Goal: Information Seeking & Learning: Learn about a topic

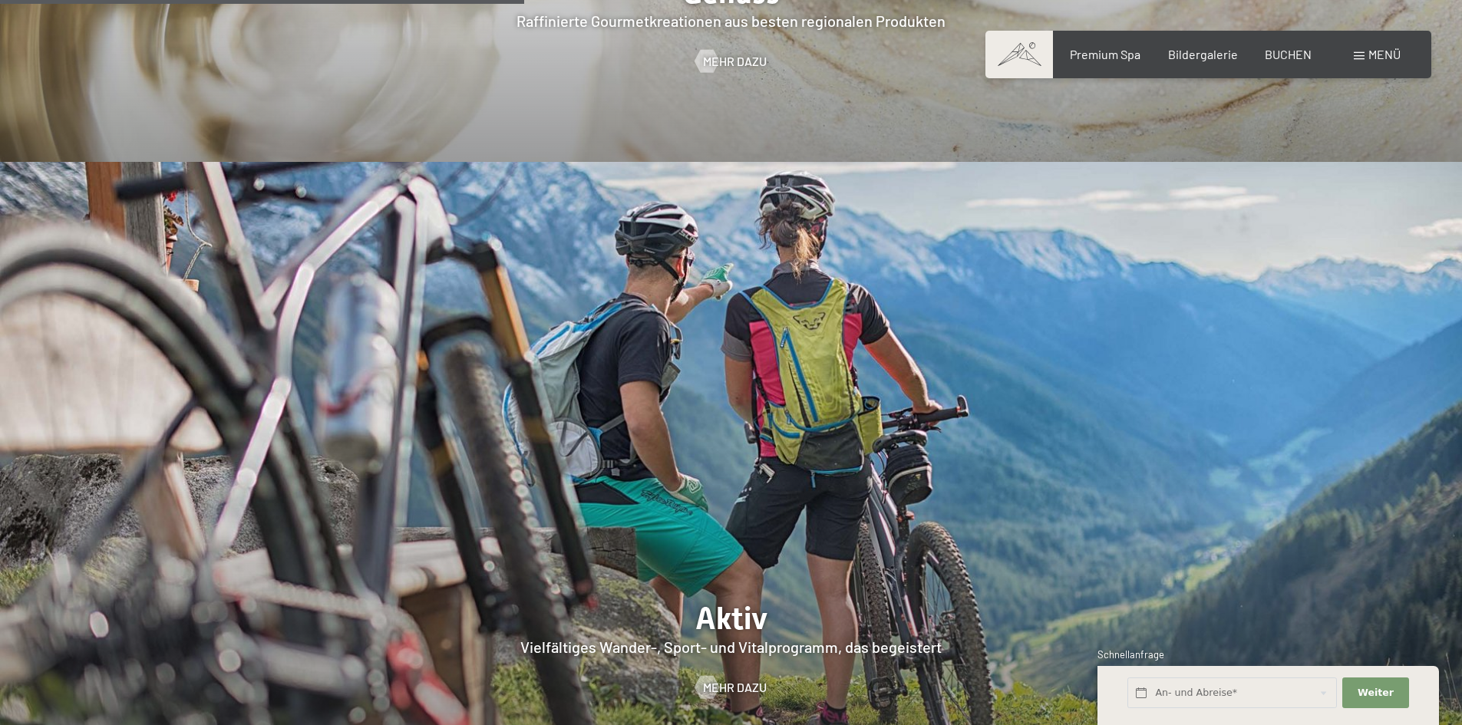
scroll to position [3607, 0]
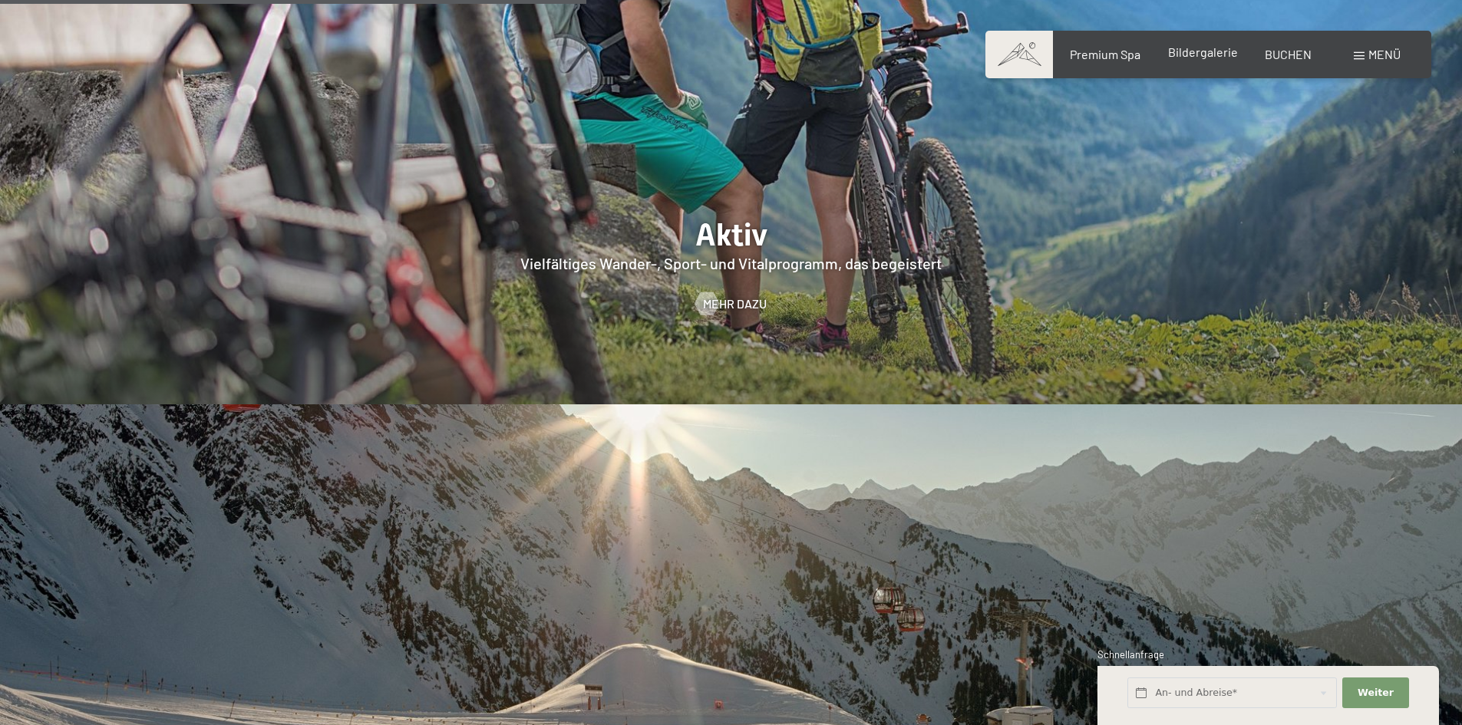
click at [1214, 54] on span "Bildergalerie" at bounding box center [1203, 52] width 70 height 15
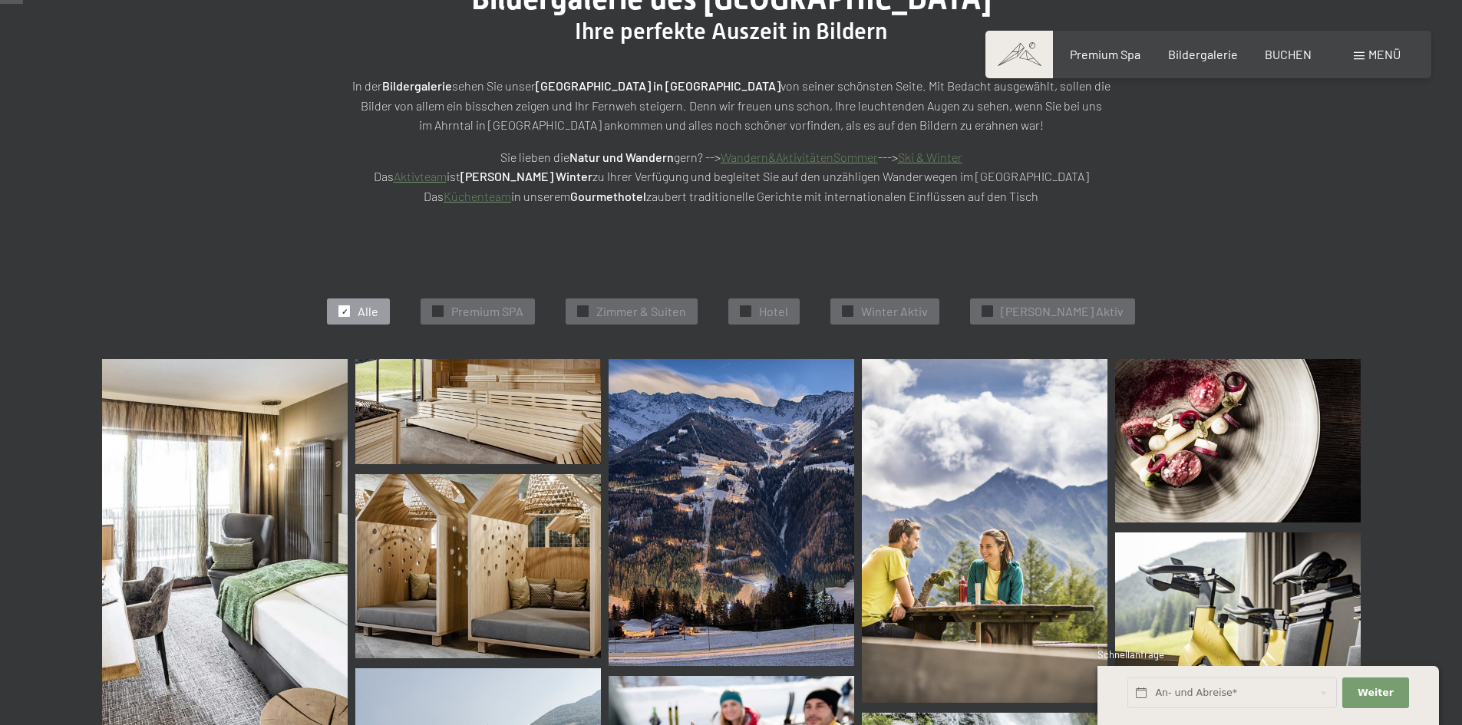
scroll to position [384, 0]
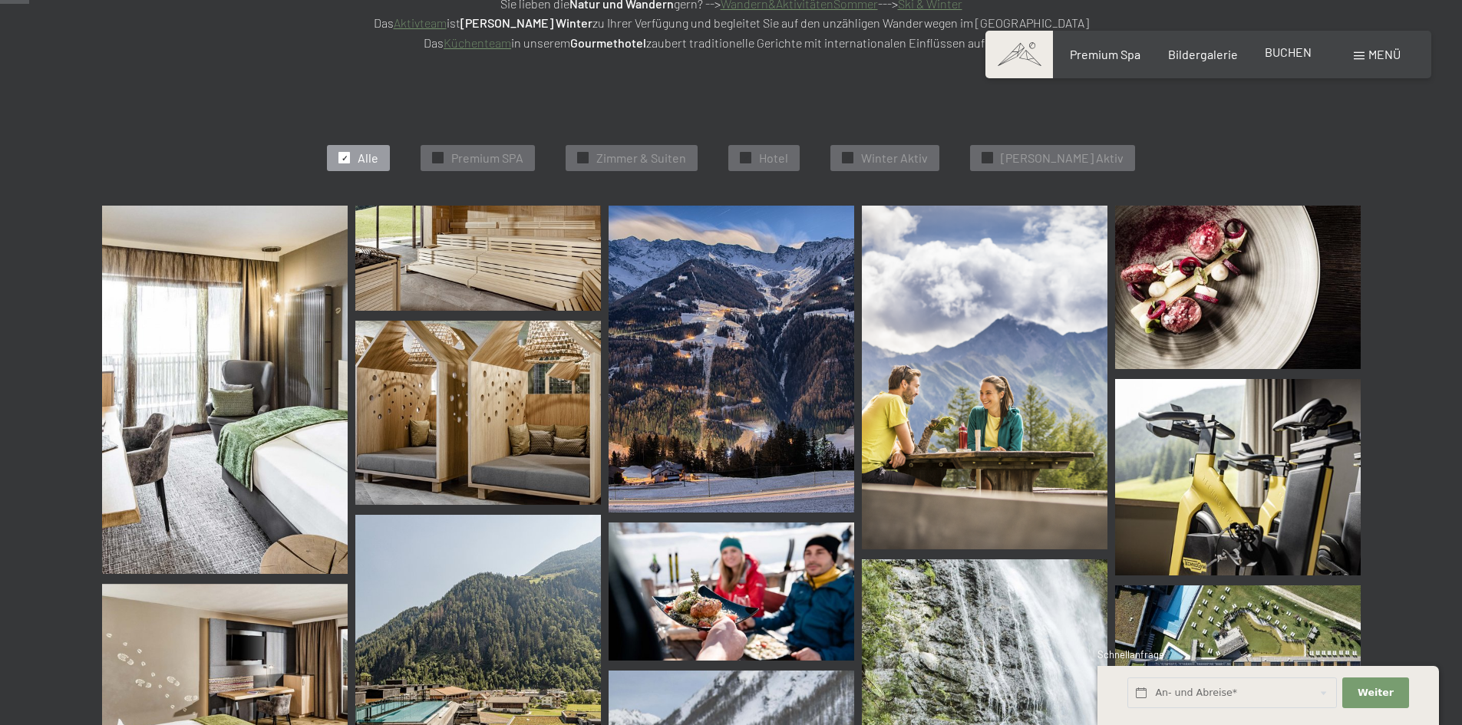
click at [1283, 54] on span "BUCHEN" at bounding box center [1288, 52] width 47 height 15
click at [1222, 59] on div "Bildergalerie" at bounding box center [1203, 52] width 70 height 17
click at [1114, 63] on div "Buchen Anfragen Premium Spa Bildergalerie BUCHEN Menü DE IT EN Gutschein Bilder…" at bounding box center [1208, 54] width 385 height 17
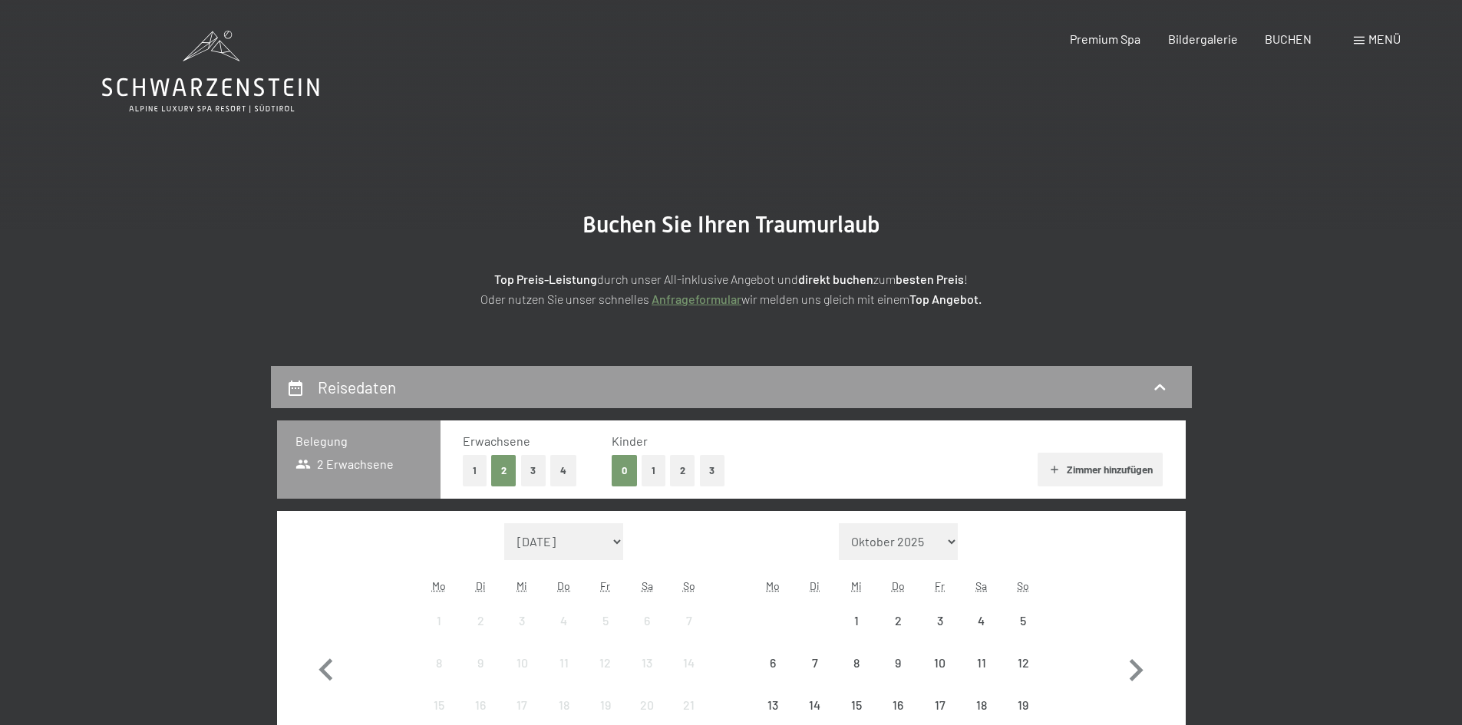
click at [1385, 38] on span "Menü" at bounding box center [1385, 38] width 32 height 15
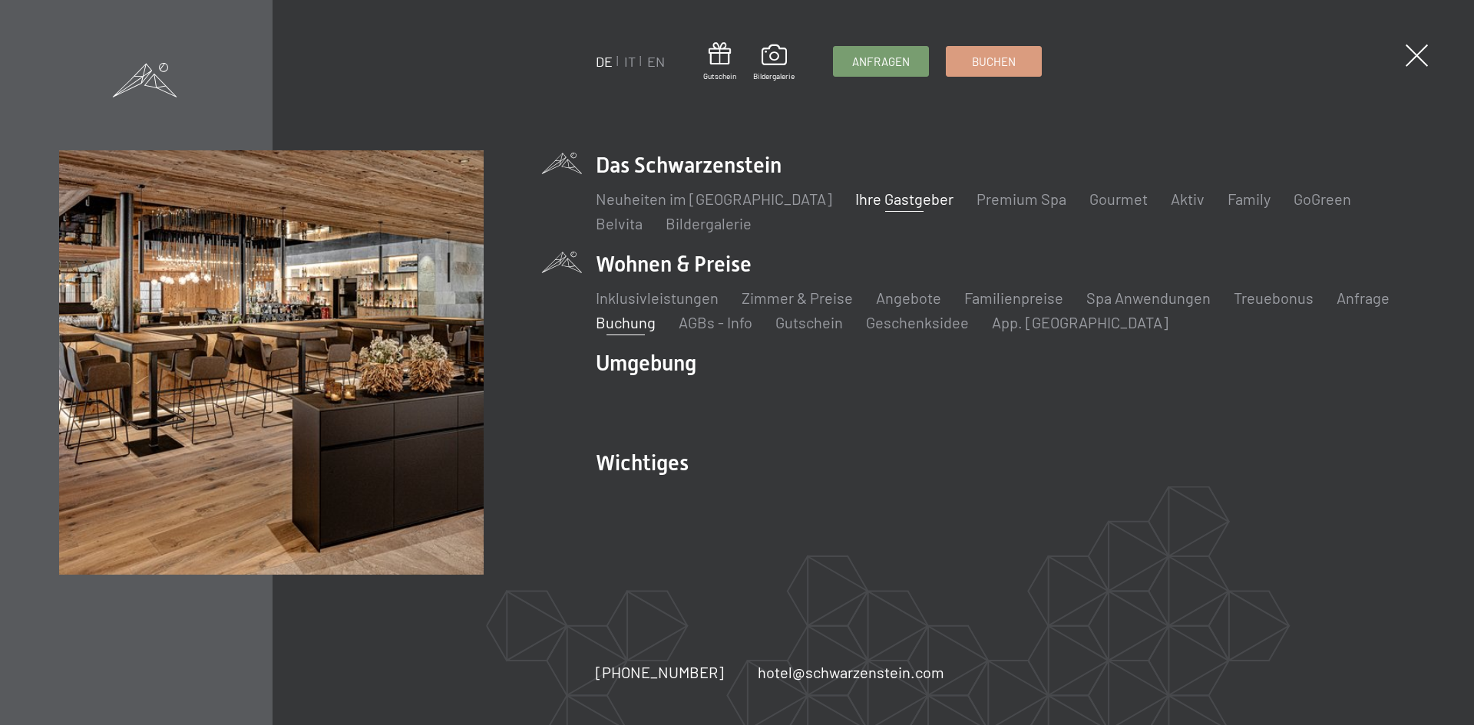
click at [874, 200] on link "Ihre Gastgeber" at bounding box center [904, 199] width 98 height 18
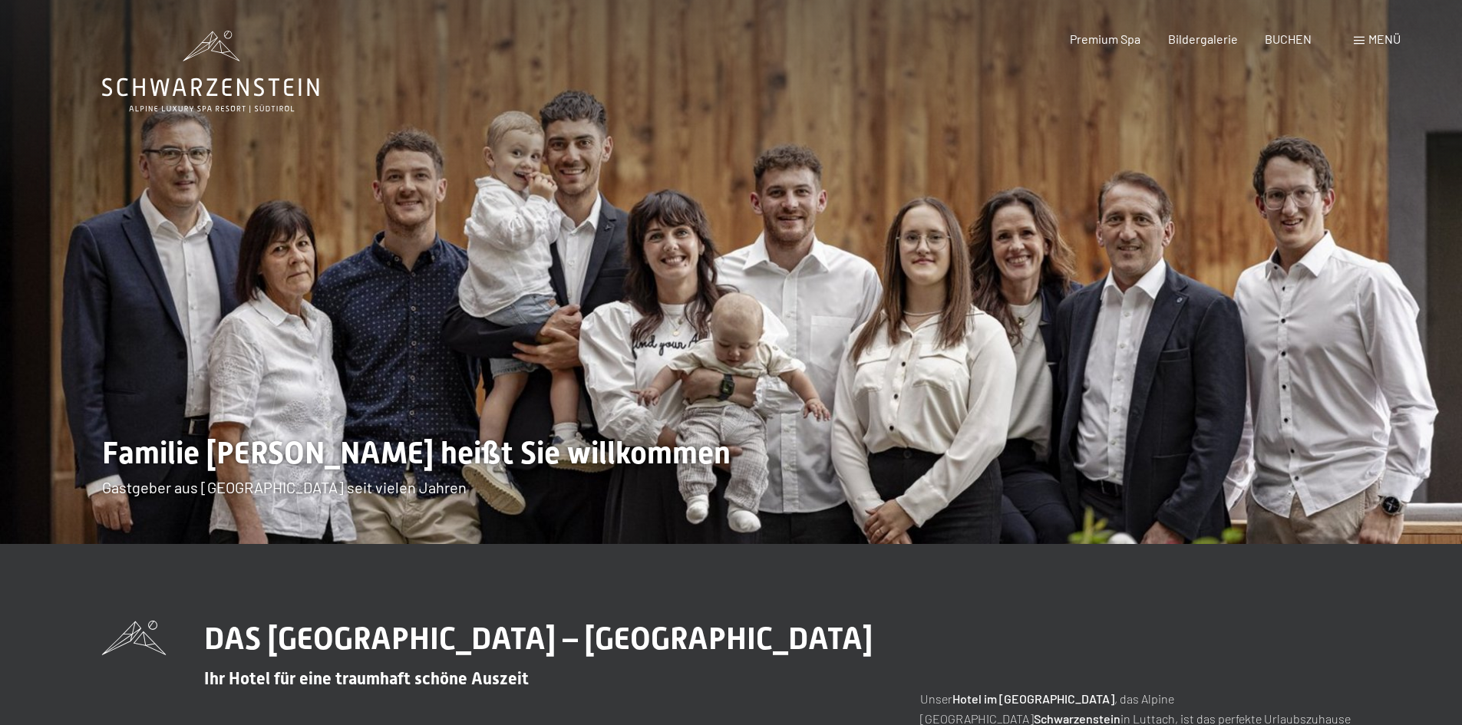
click at [1365, 31] on div "Menü" at bounding box center [1377, 39] width 47 height 17
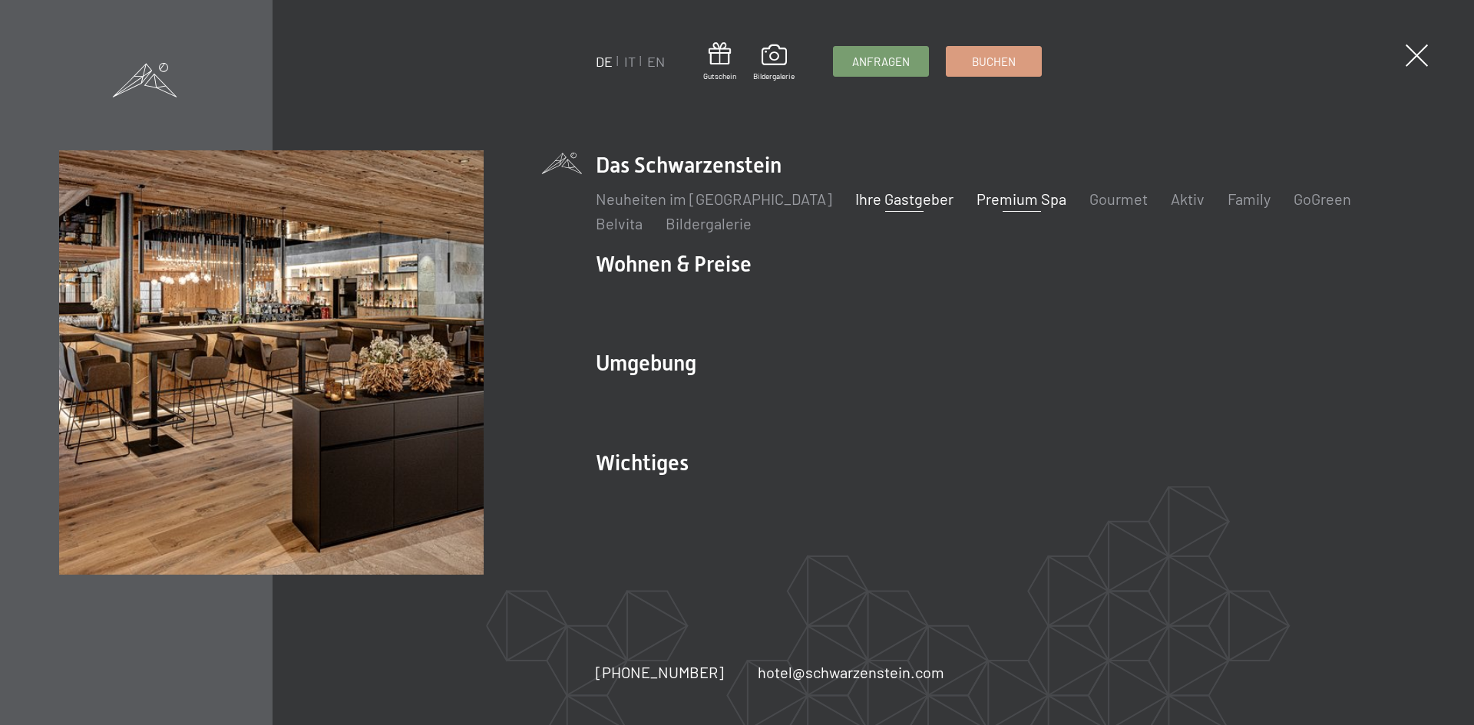
click at [976, 199] on link "Premium Spa" at bounding box center [1021, 199] width 90 height 18
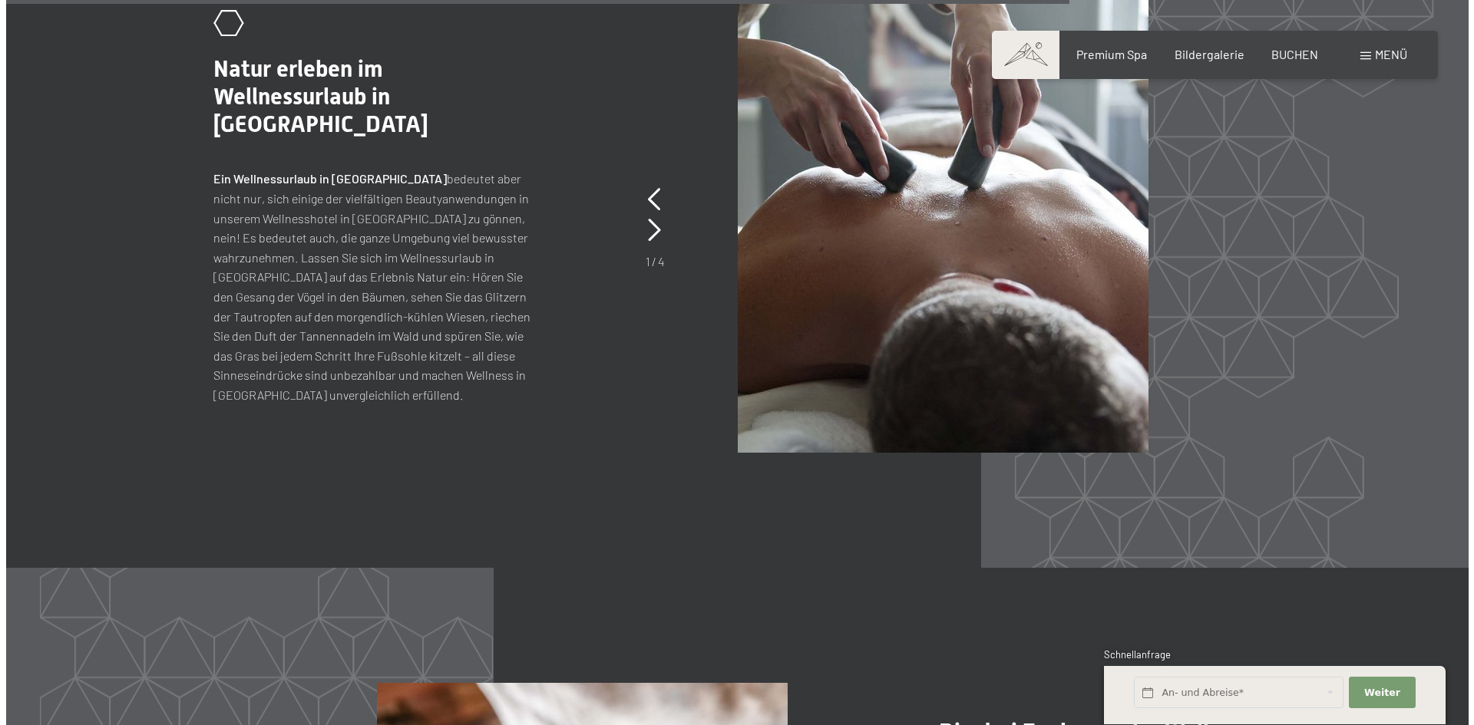
scroll to position [7368, 0]
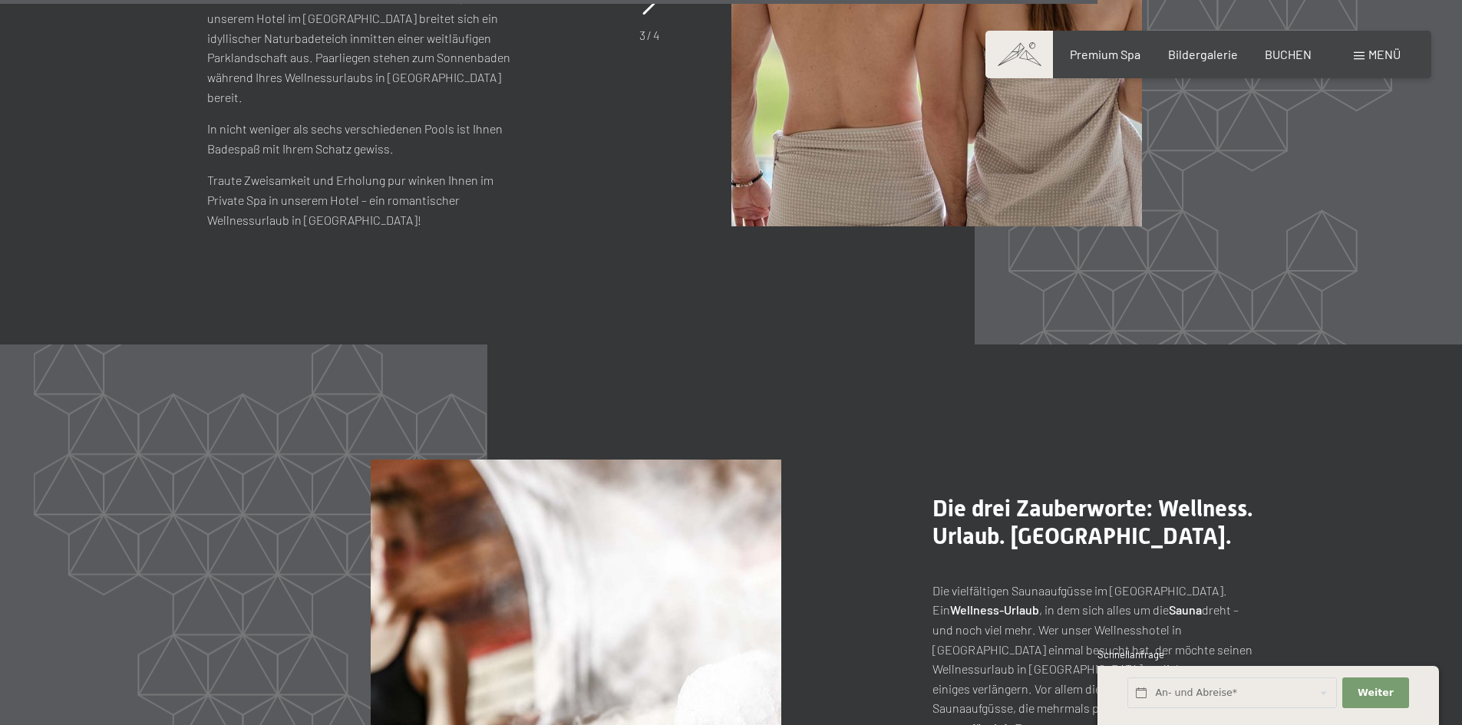
click at [1362, 54] on span at bounding box center [1359, 56] width 11 height 8
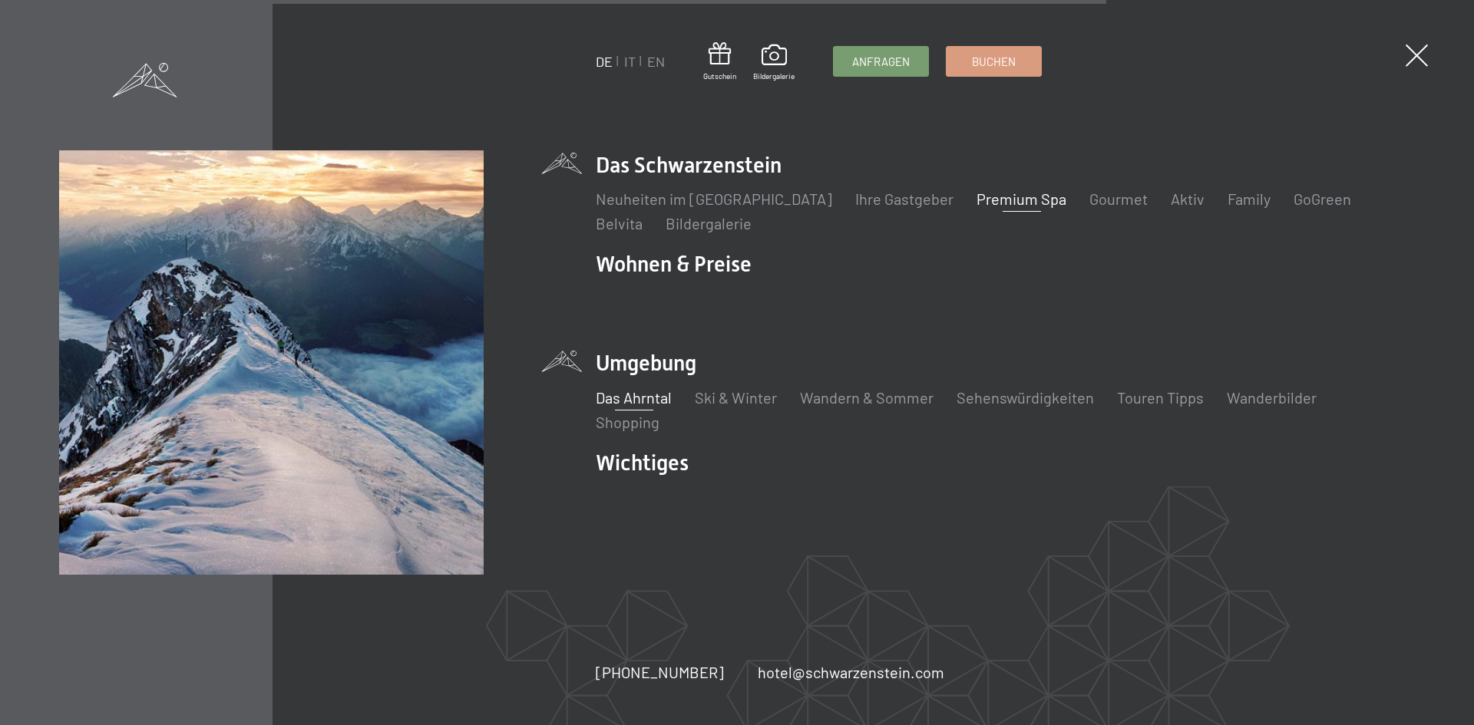
click at [664, 400] on link "Das Ahrntal" at bounding box center [634, 397] width 76 height 18
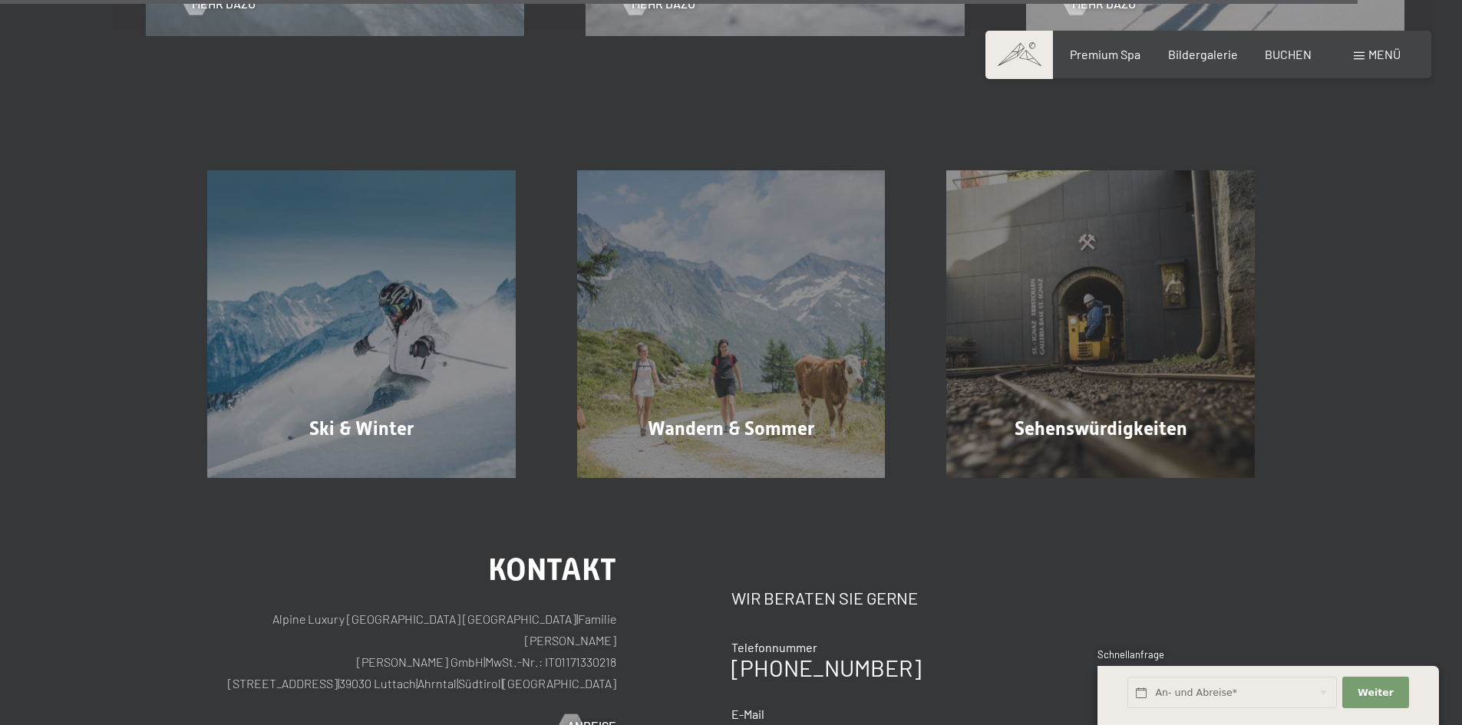
scroll to position [5603, 0]
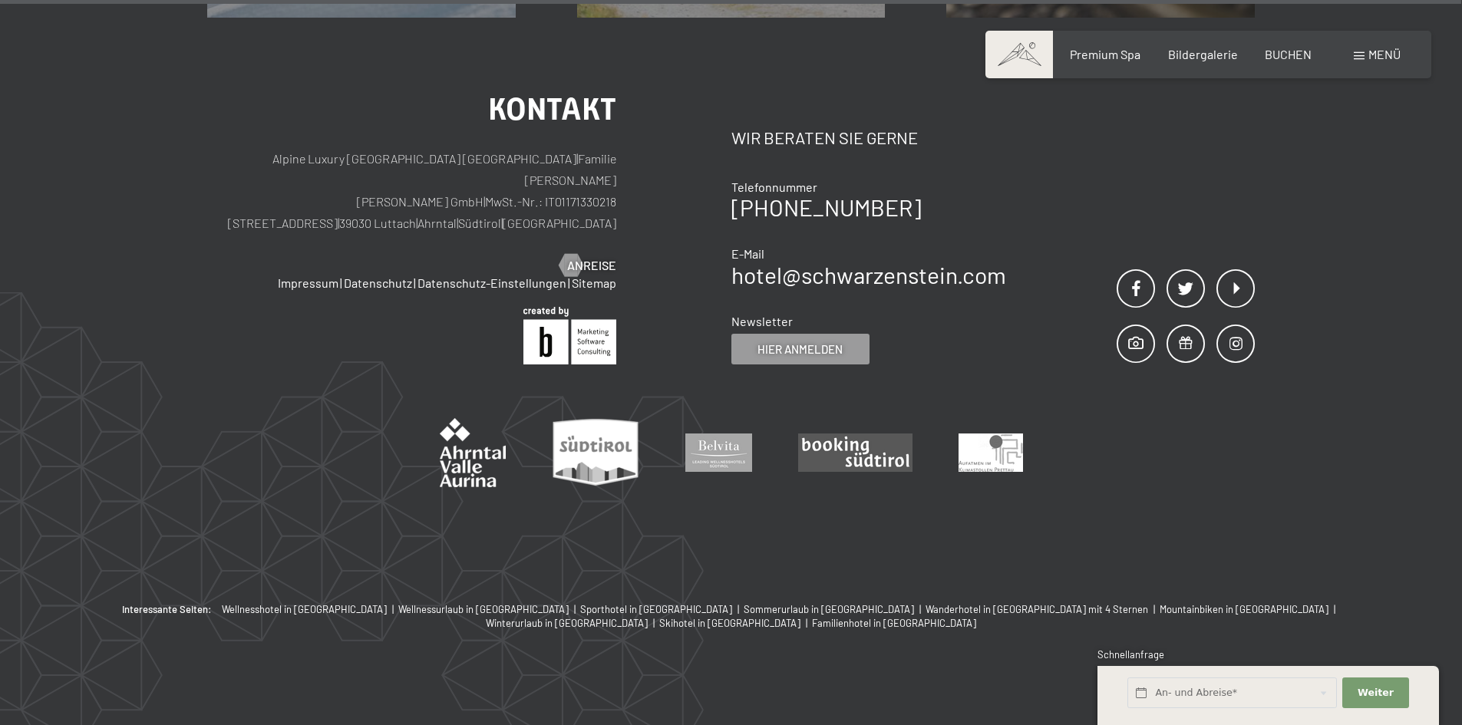
click at [1369, 56] on span "Menü" at bounding box center [1385, 54] width 32 height 15
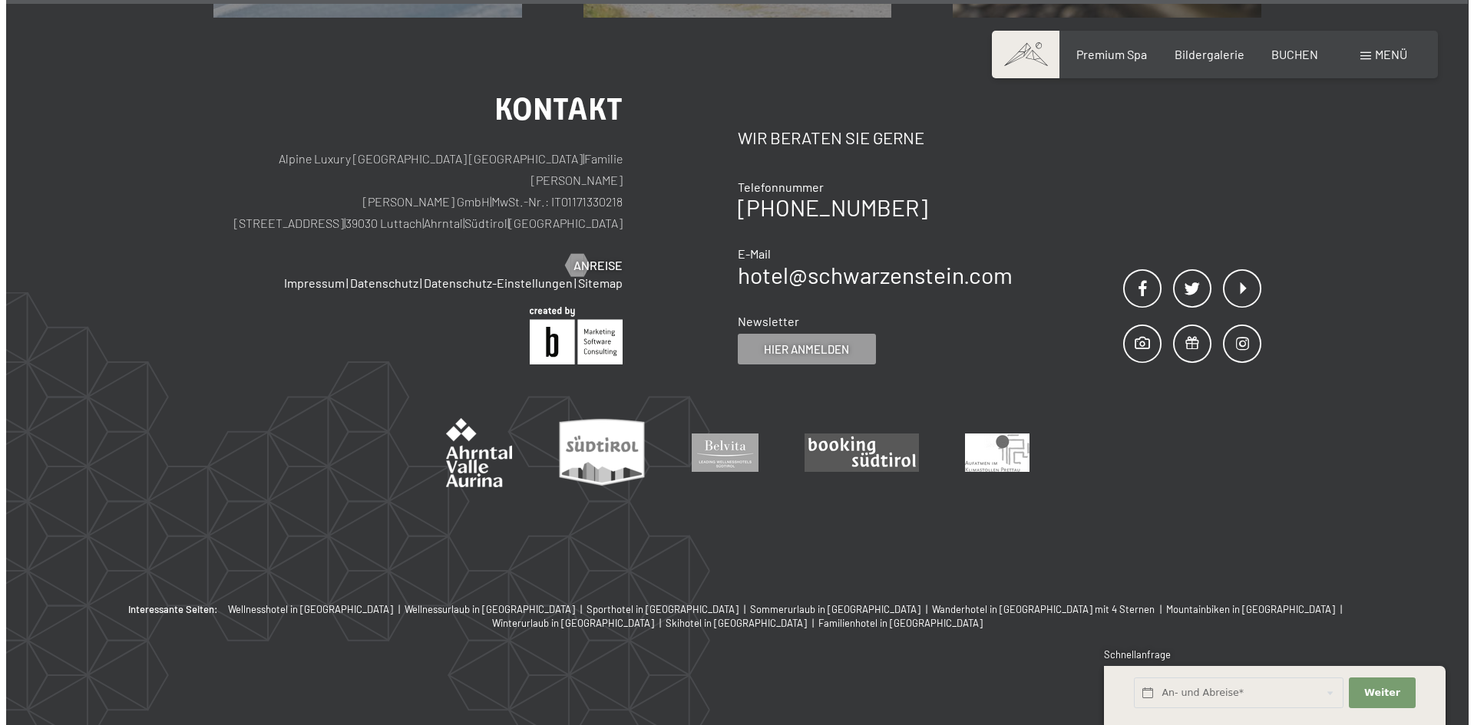
scroll to position [5614, 0]
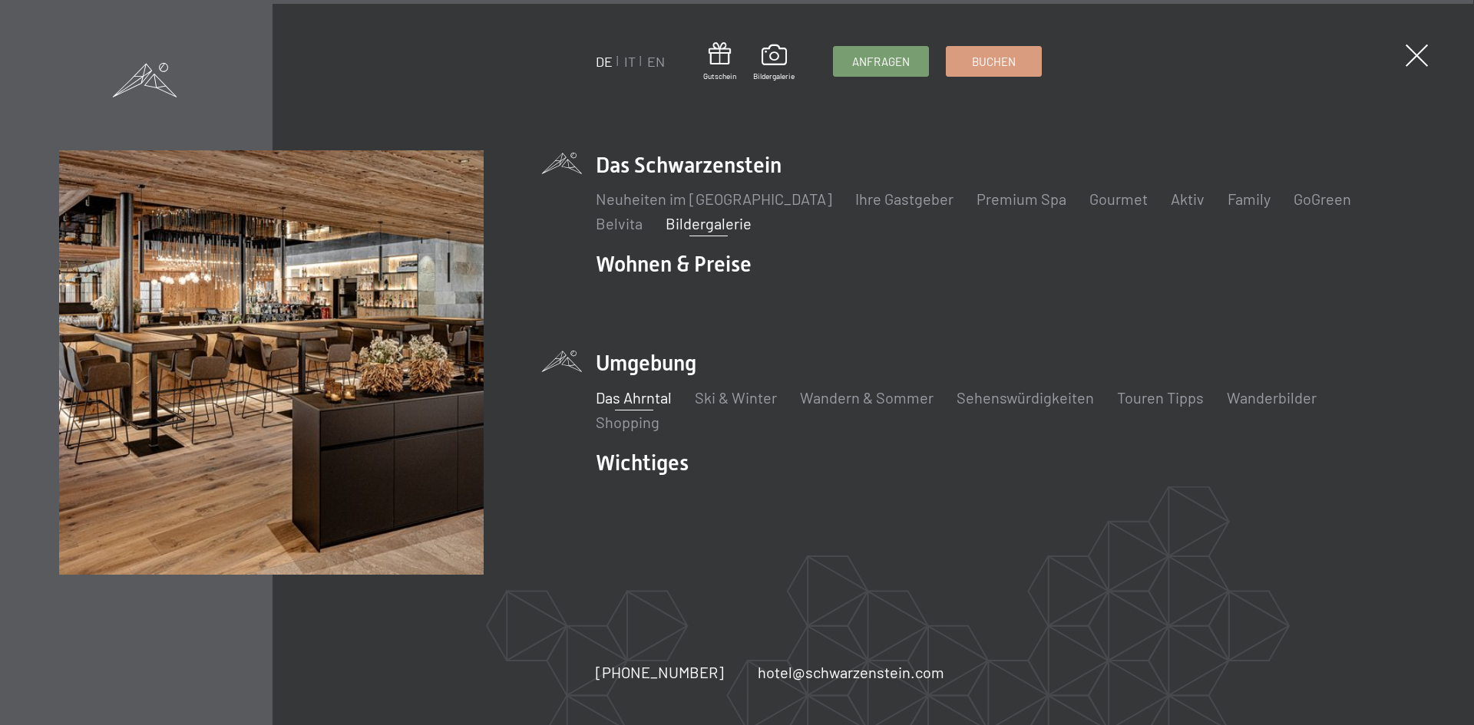
click at [665, 220] on link "Bildergalerie" at bounding box center [708, 223] width 86 height 18
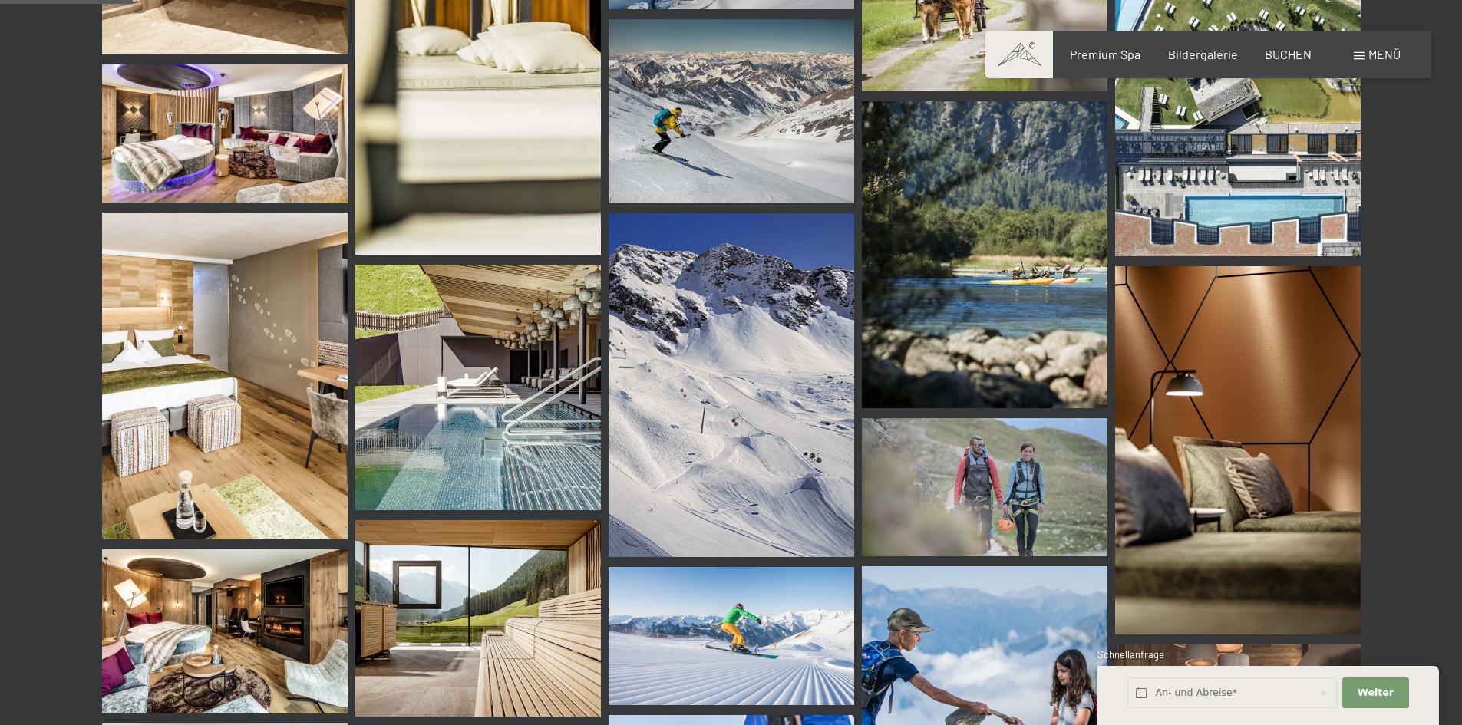
scroll to position [1758, 0]
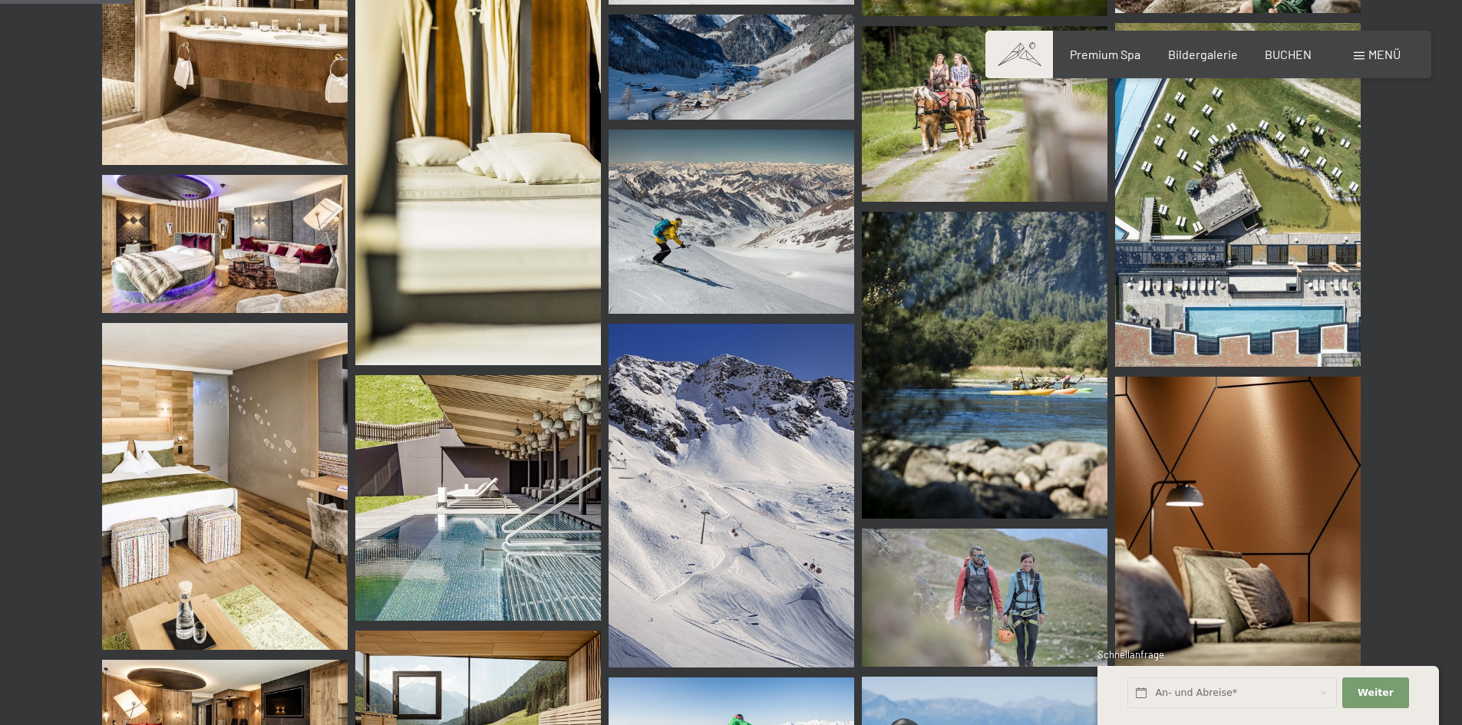
click at [187, 201] on img at bounding box center [225, 244] width 246 height 138
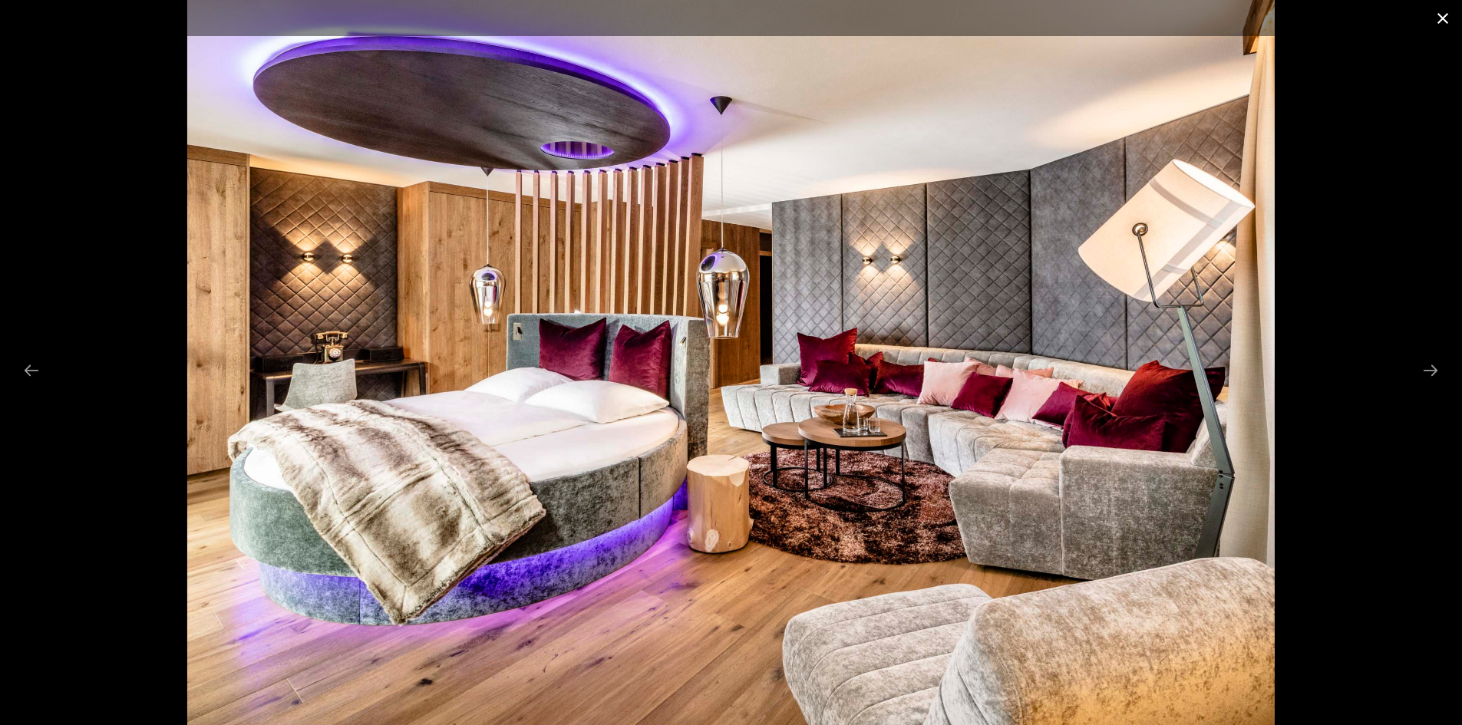
click at [1443, 21] on button "Close gallery" at bounding box center [1443, 18] width 38 height 36
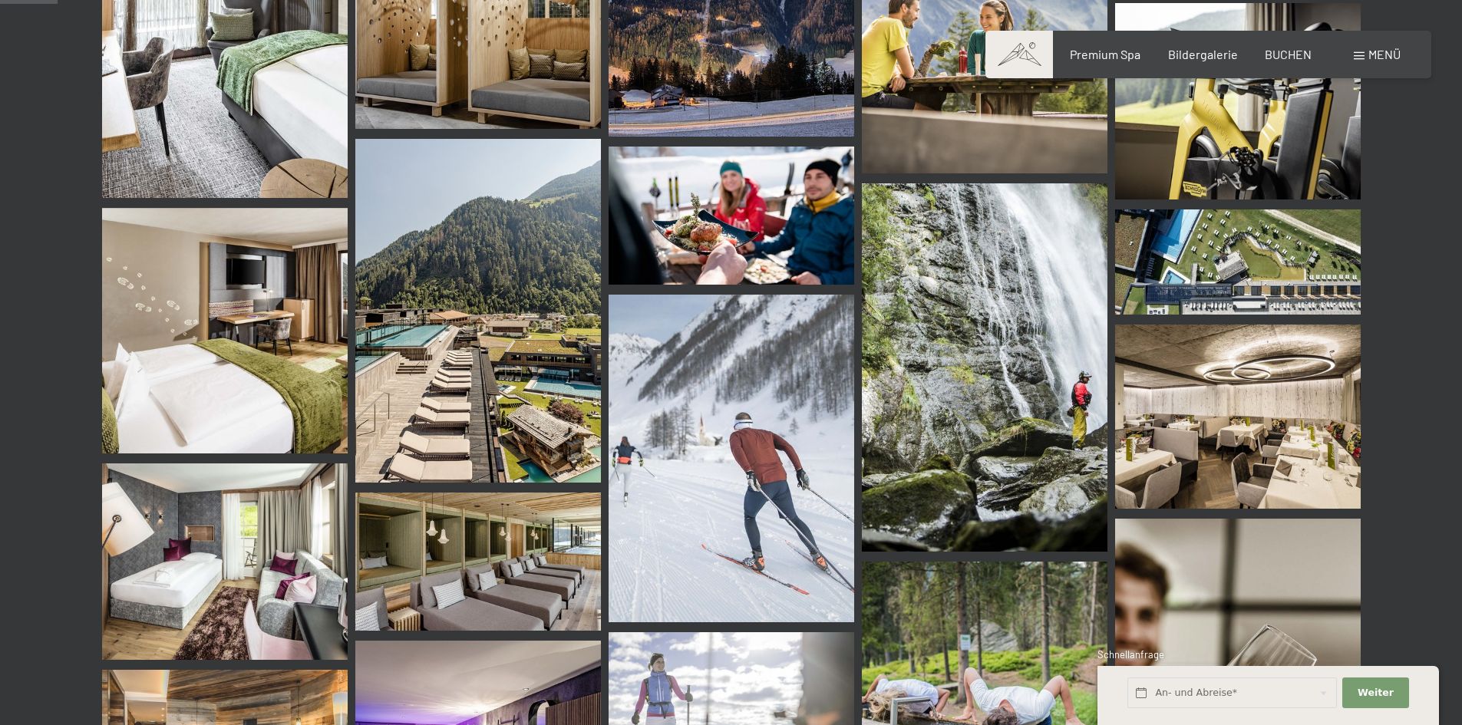
scroll to position [683, 0]
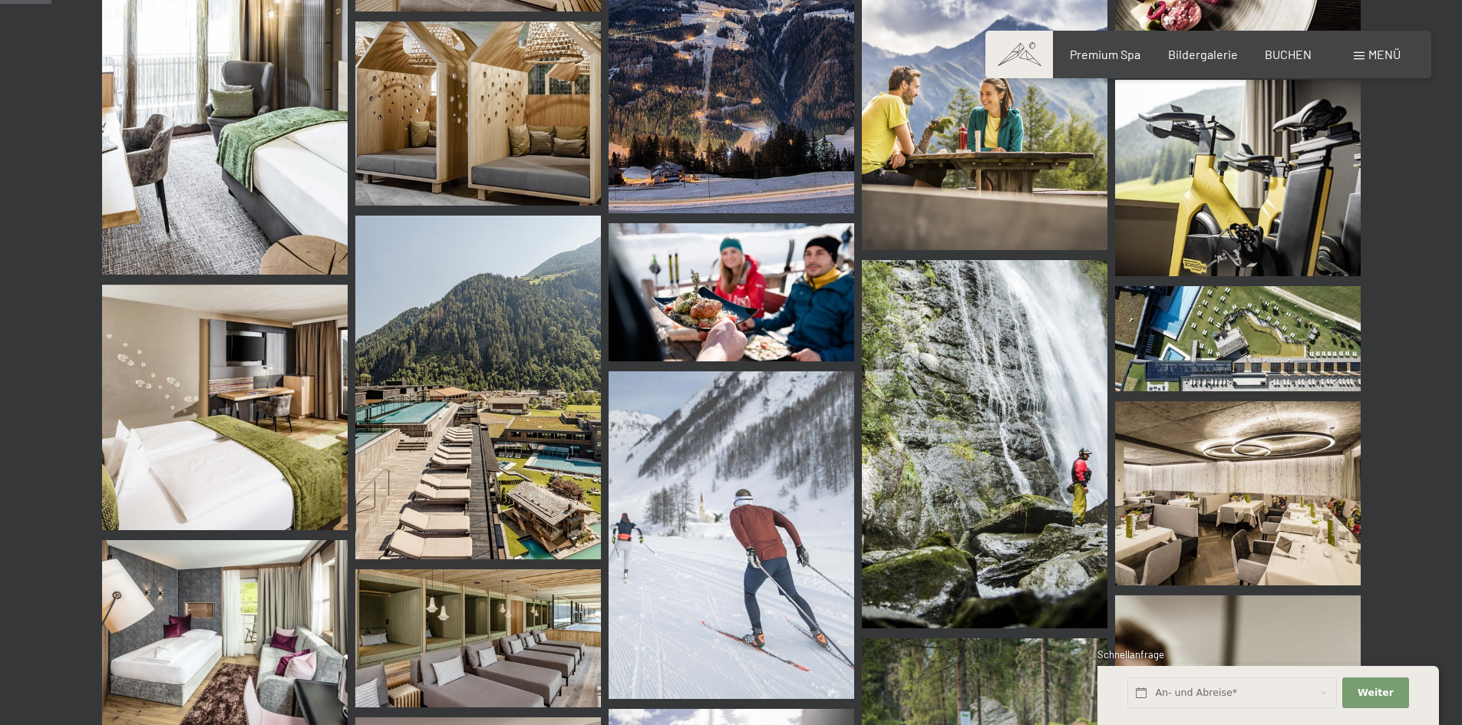
drag, startPoint x: 1233, startPoint y: 506, endPoint x: 1203, endPoint y: 501, distance: 30.3
click at [1203, 501] on img at bounding box center [1238, 493] width 246 height 184
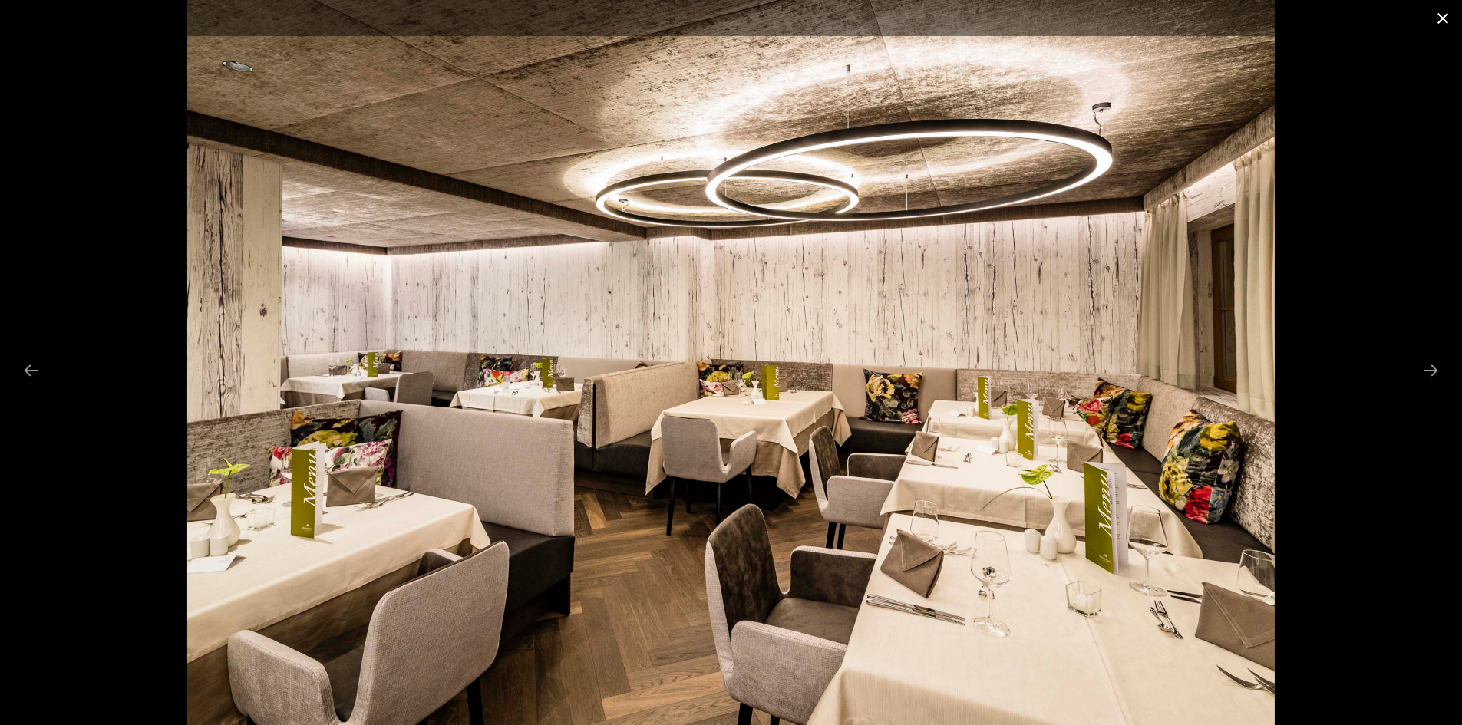
click at [1441, 21] on button "Close gallery" at bounding box center [1443, 18] width 38 height 36
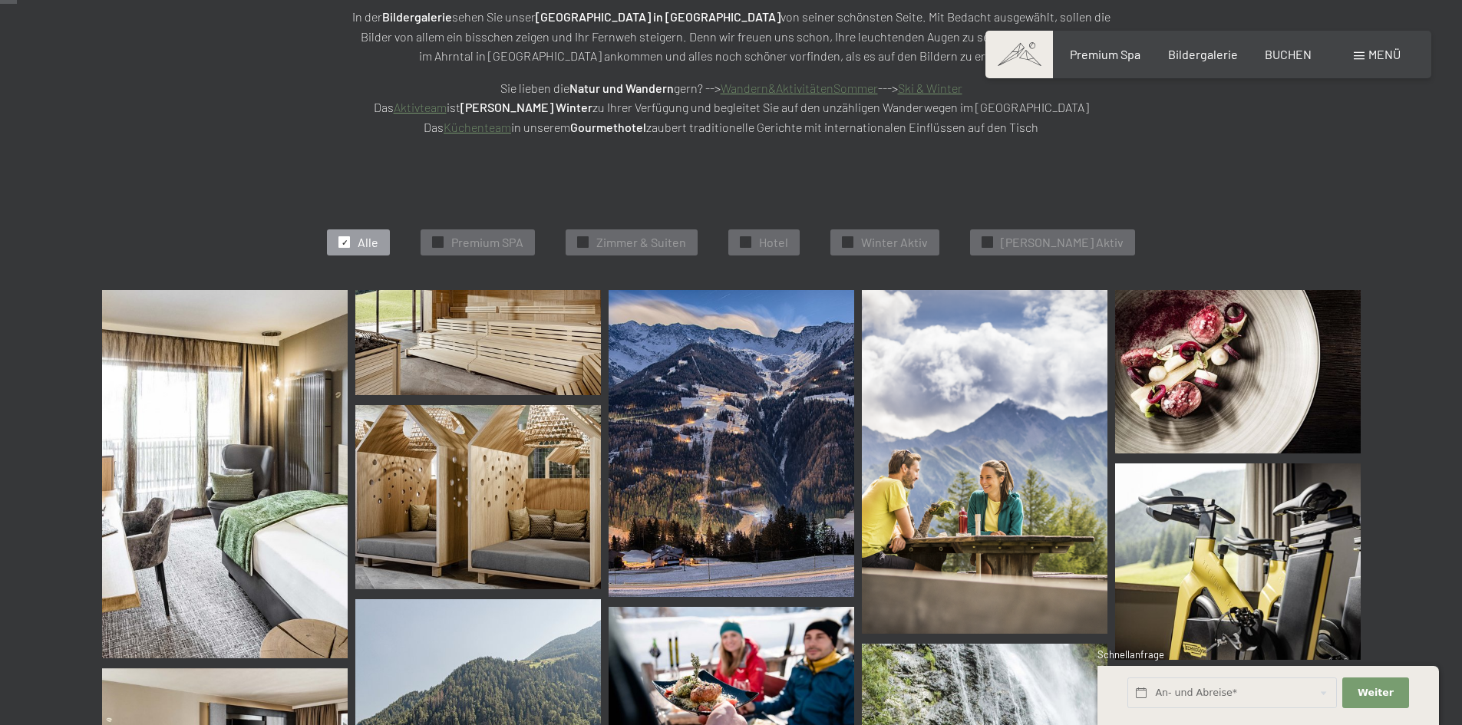
scroll to position [223, 0]
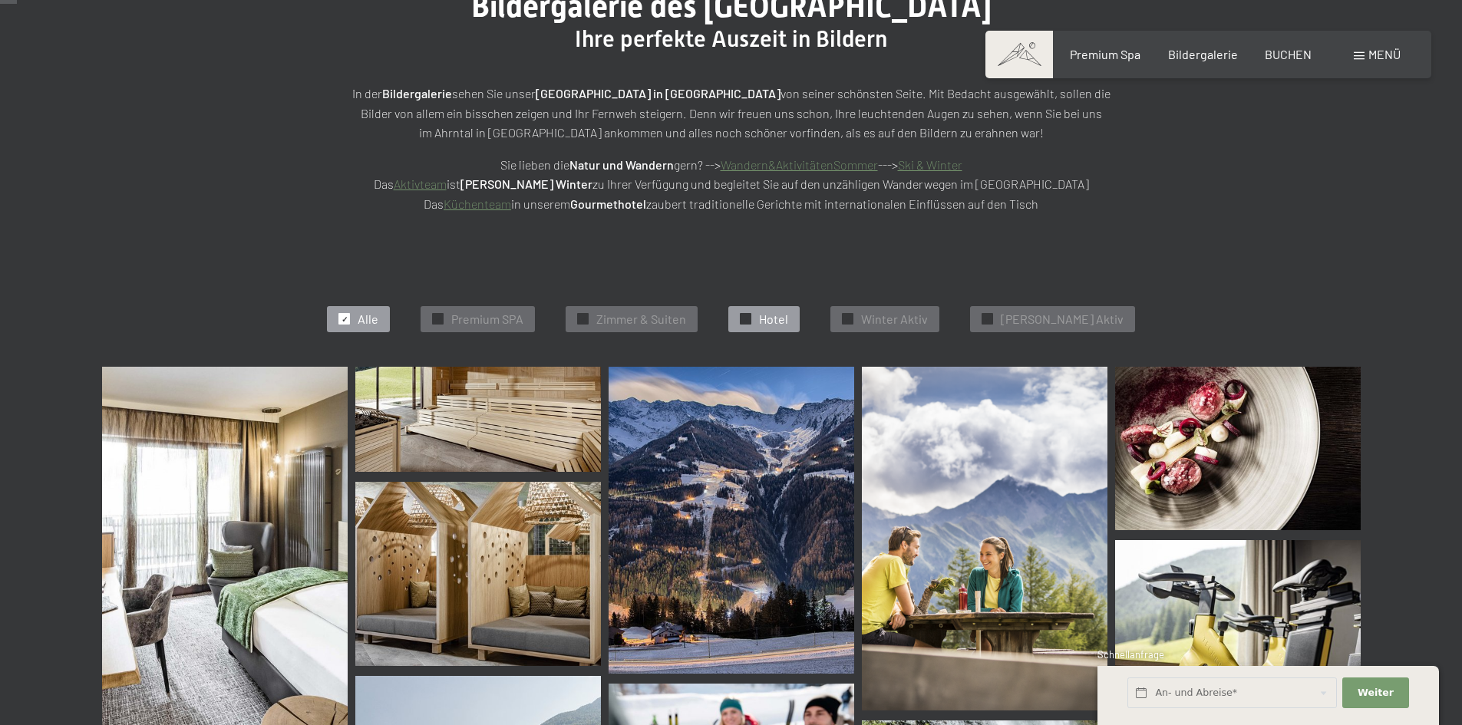
click at [778, 314] on div "✓ Hotel" at bounding box center [763, 319] width 71 height 26
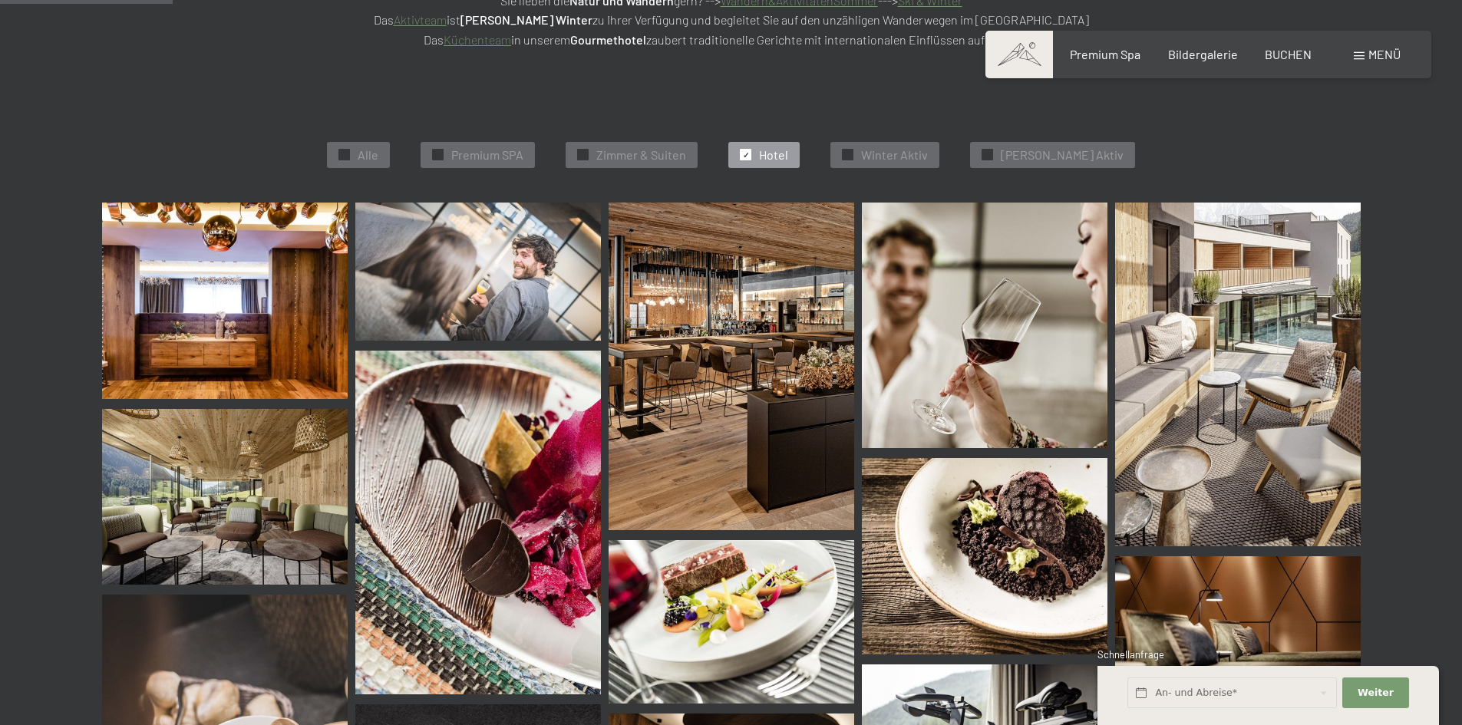
scroll to position [464, 0]
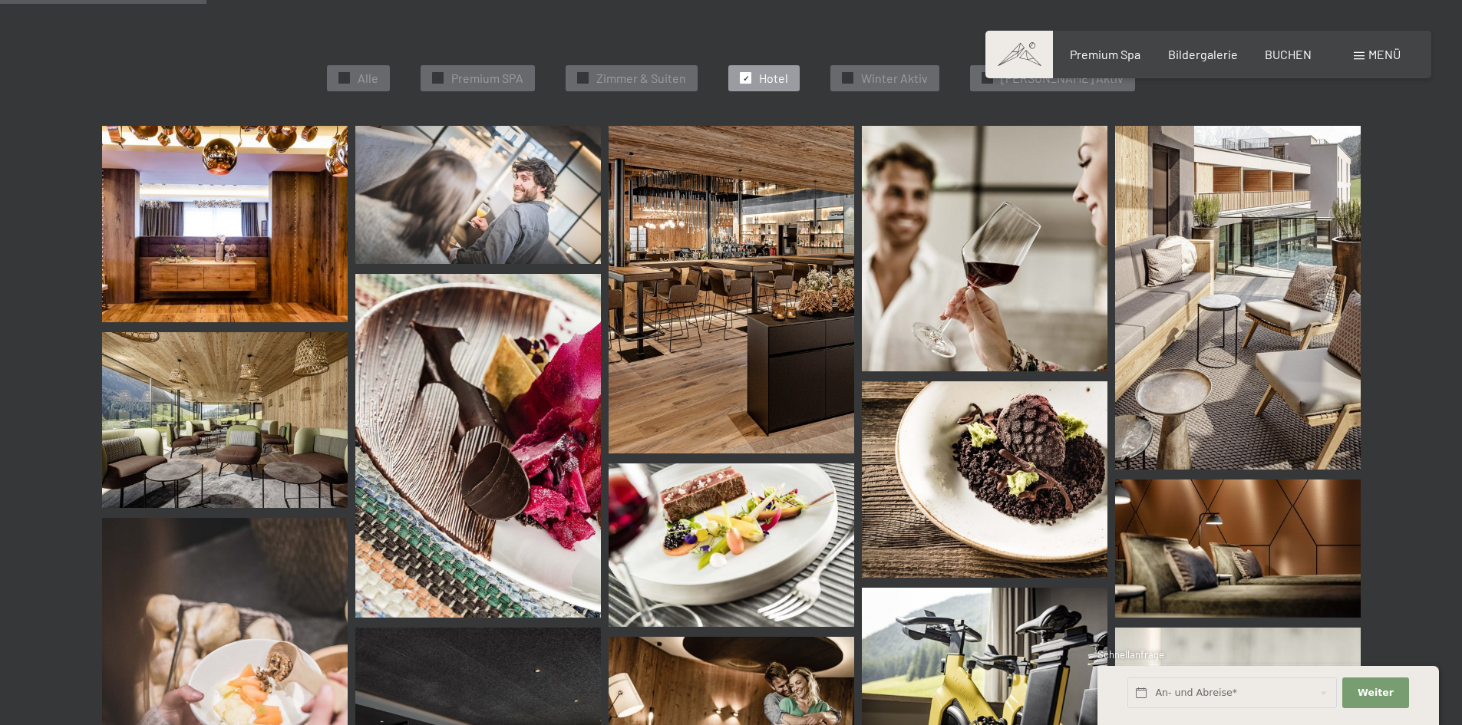
drag, startPoint x: 739, startPoint y: 532, endPoint x: 655, endPoint y: 612, distance: 116.2
click at [655, 612] on img at bounding box center [732, 545] width 246 height 163
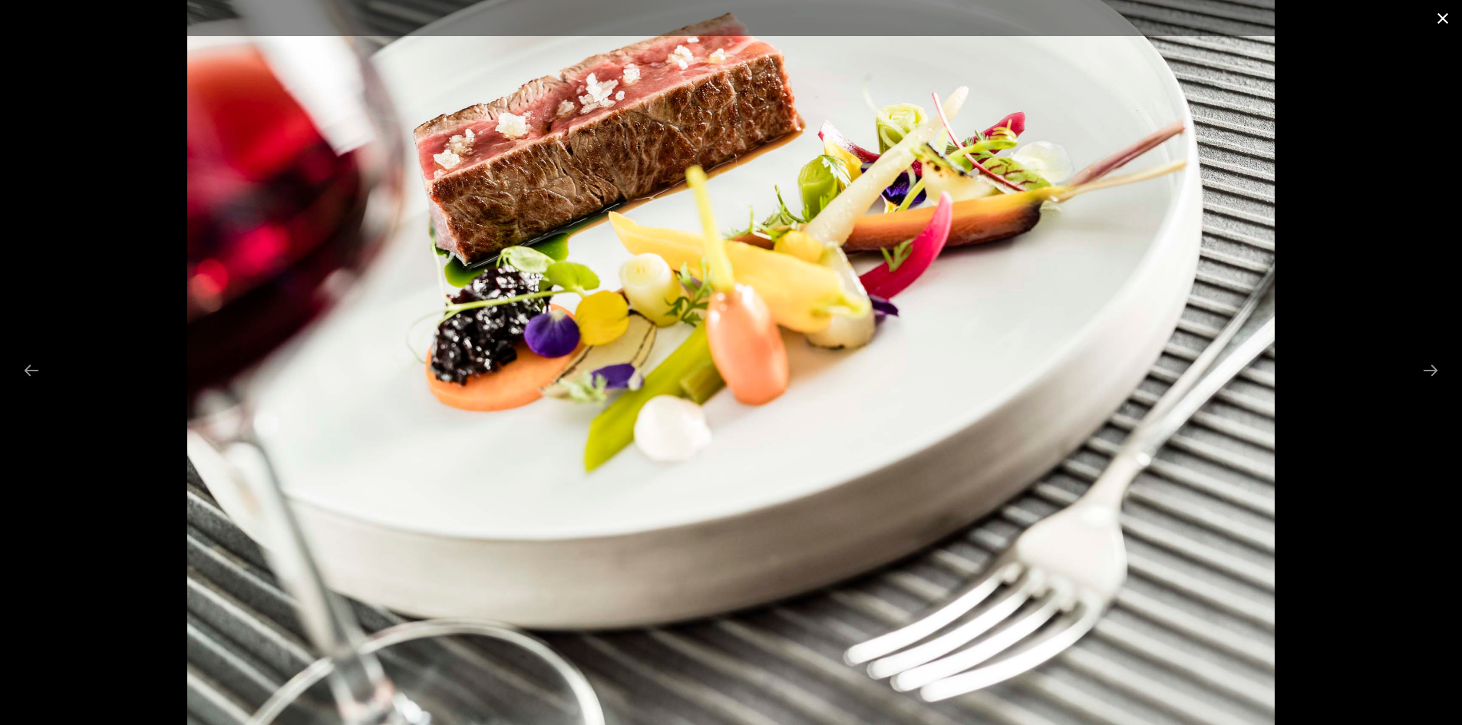
click at [1451, 28] on button "Close gallery" at bounding box center [1443, 18] width 38 height 36
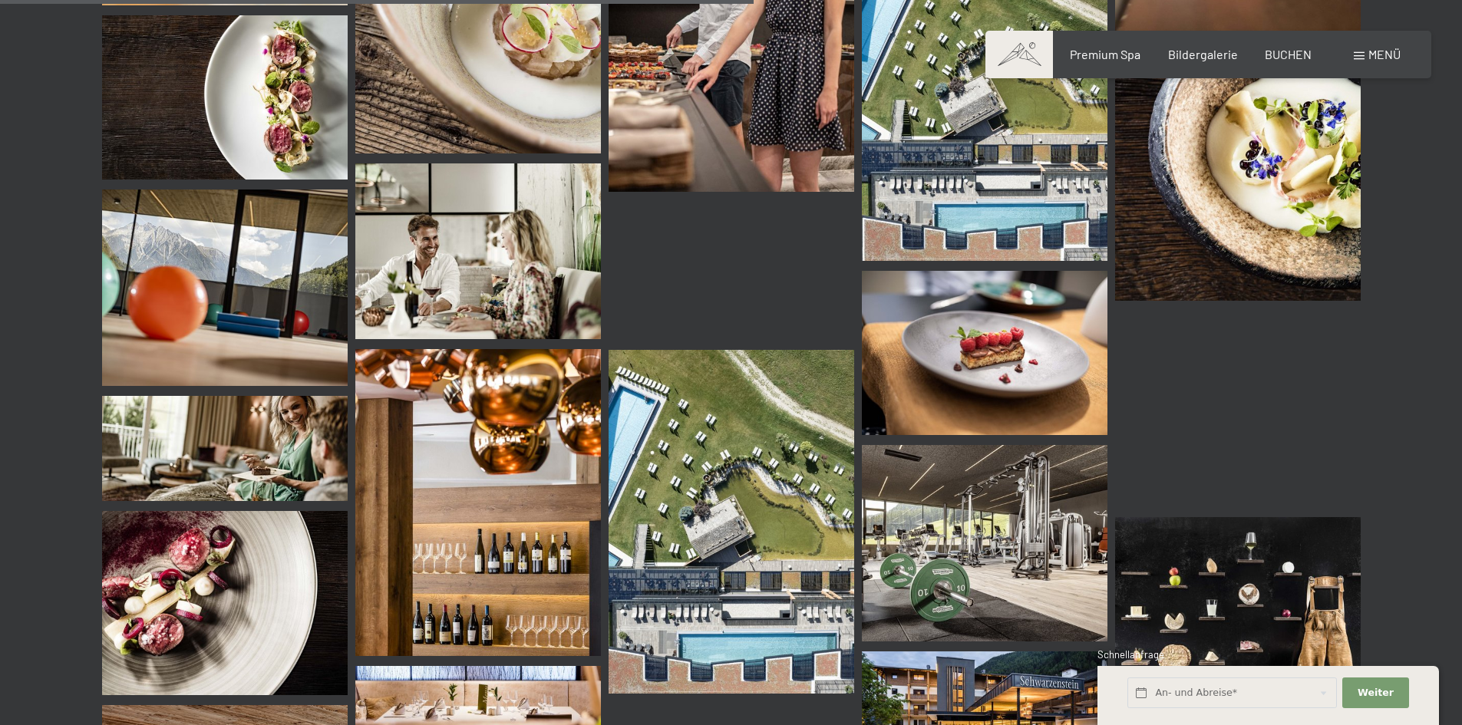
scroll to position [1922, 0]
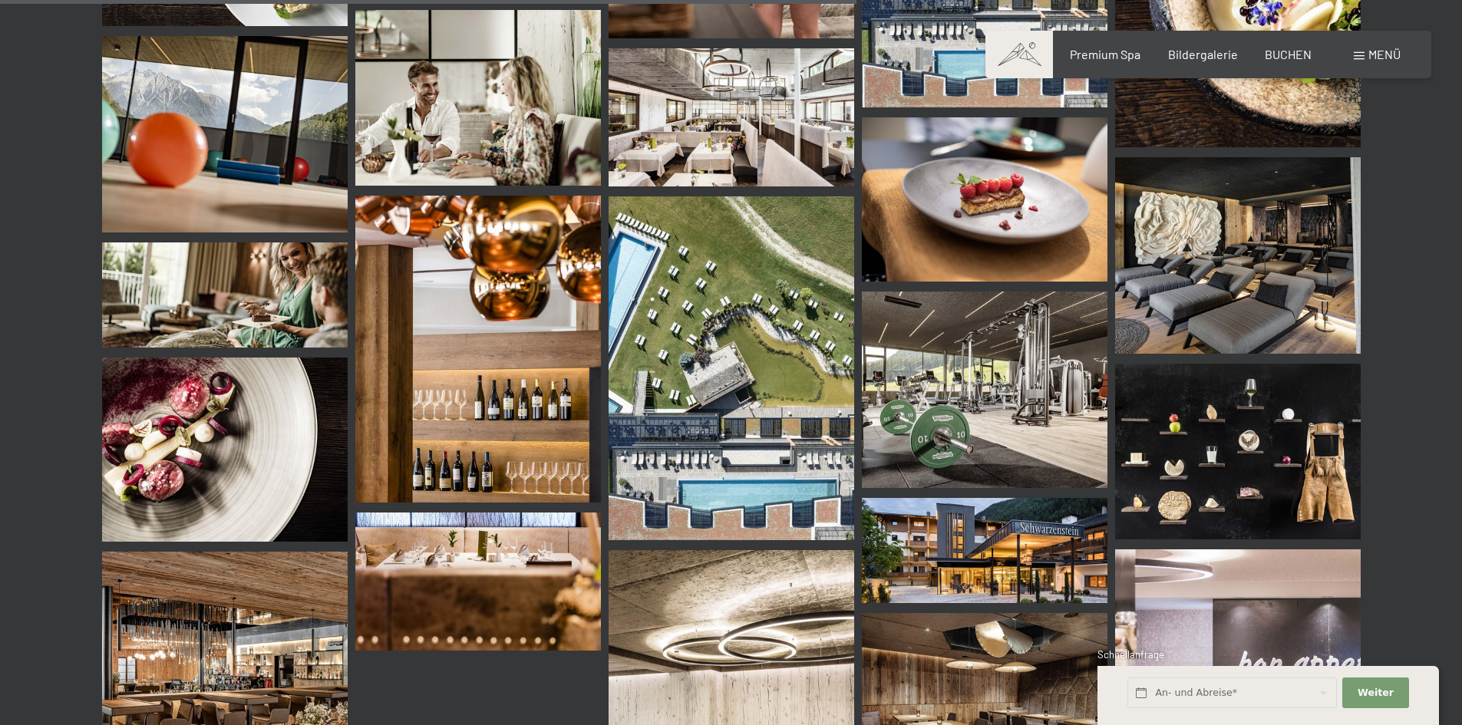
click at [471, 461] on img at bounding box center [478, 349] width 246 height 307
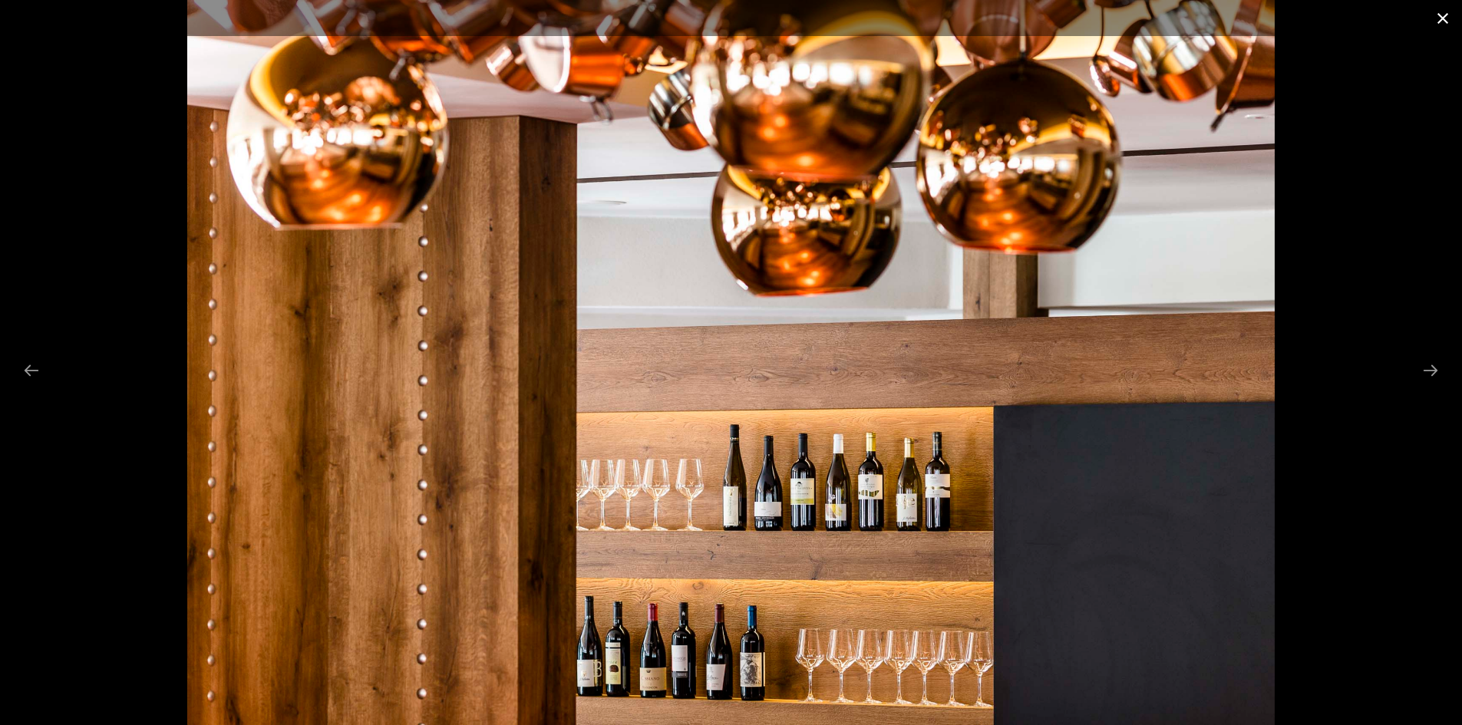
click at [1445, 28] on button "Close gallery" at bounding box center [1443, 18] width 38 height 36
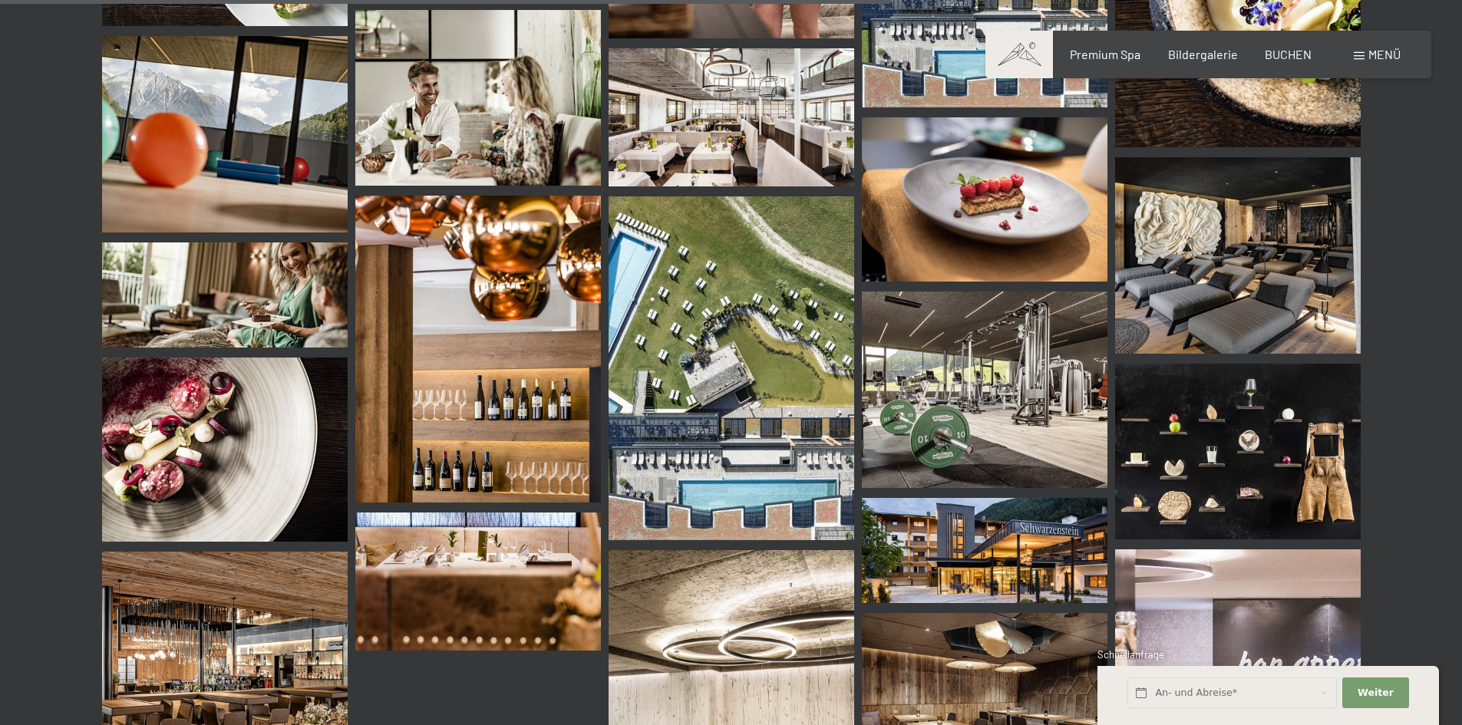
scroll to position [2229, 0]
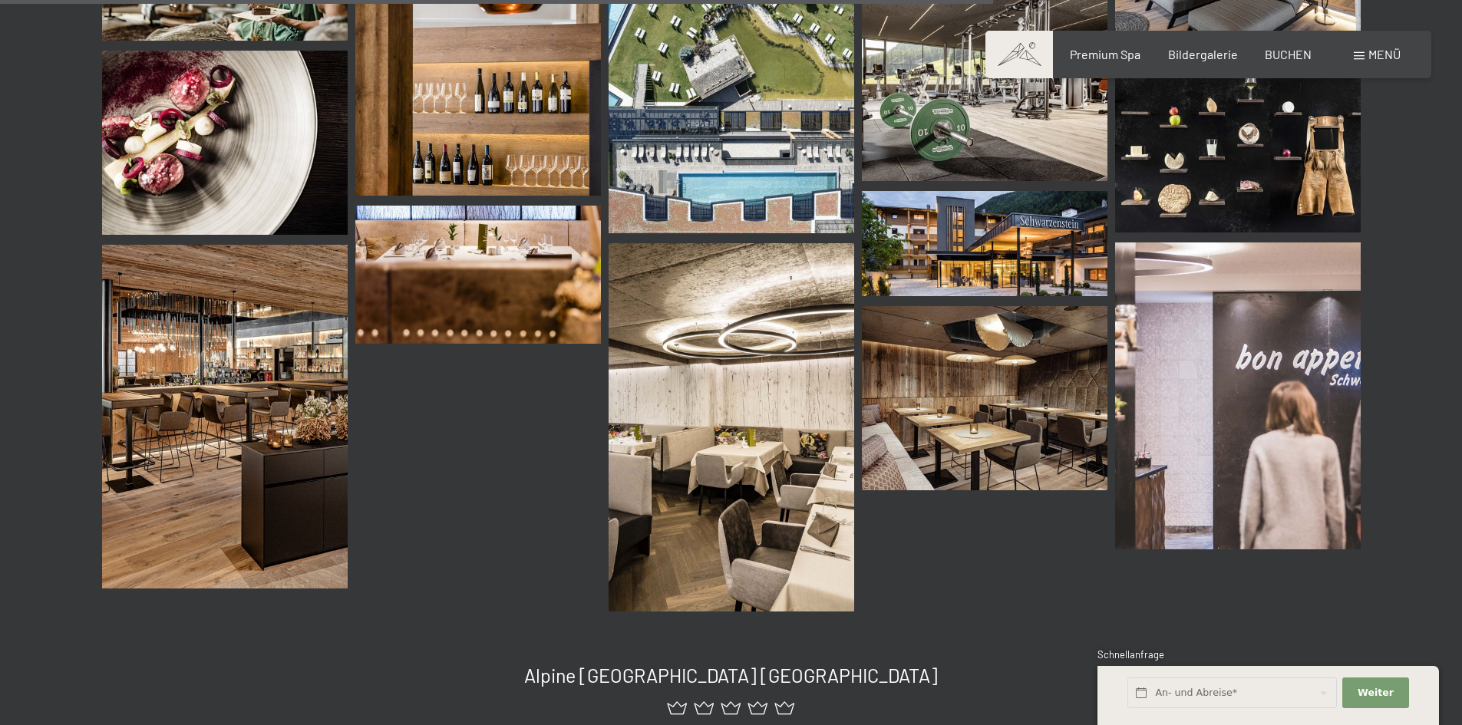
click at [293, 527] on img at bounding box center [225, 417] width 246 height 344
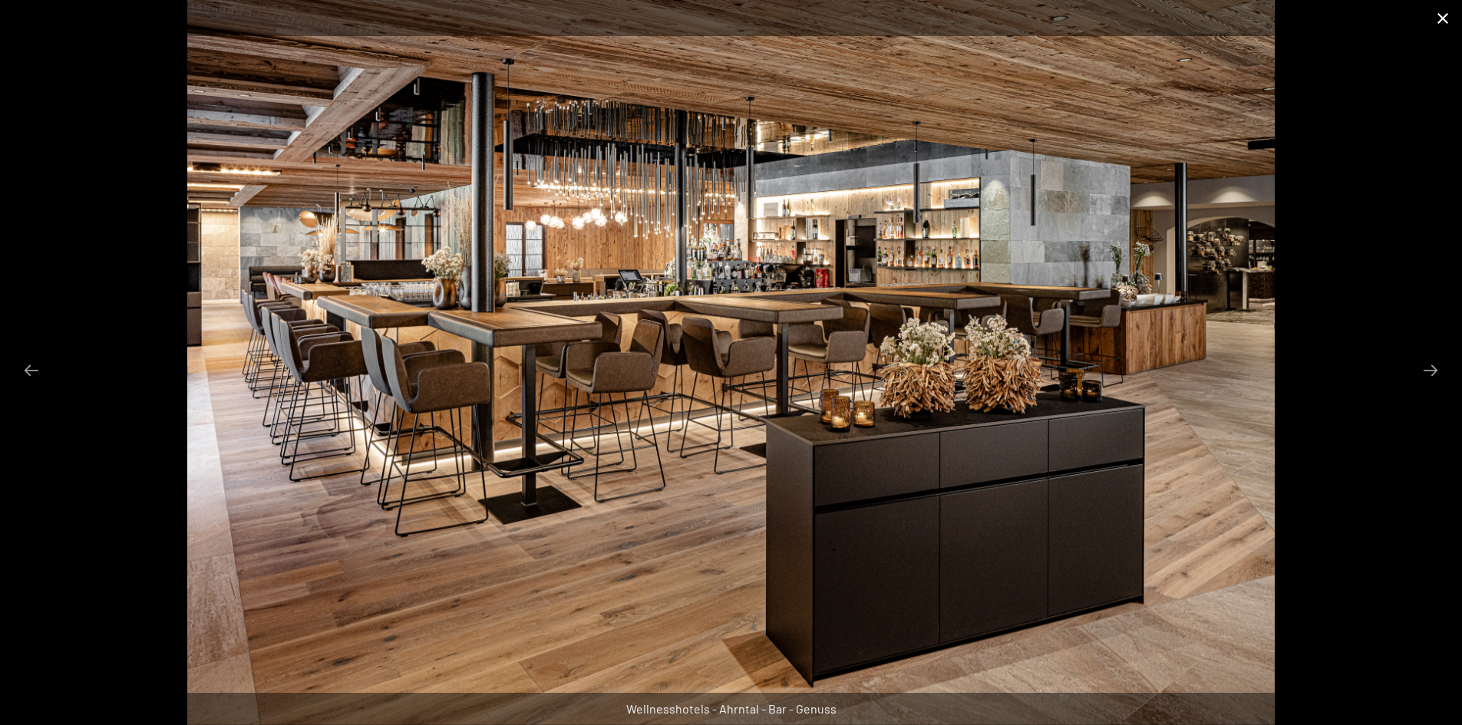
click at [1446, 26] on button "Close gallery" at bounding box center [1443, 18] width 38 height 36
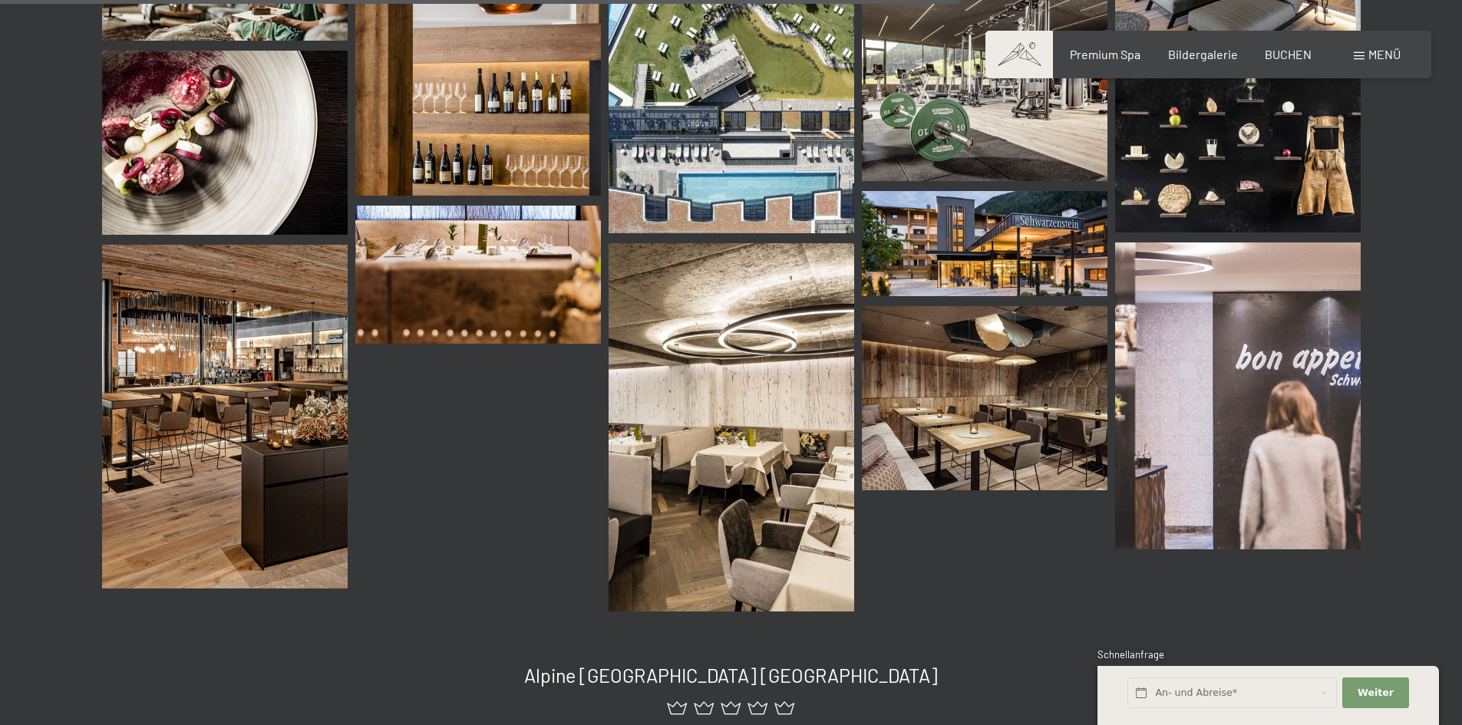
scroll to position [2075, 0]
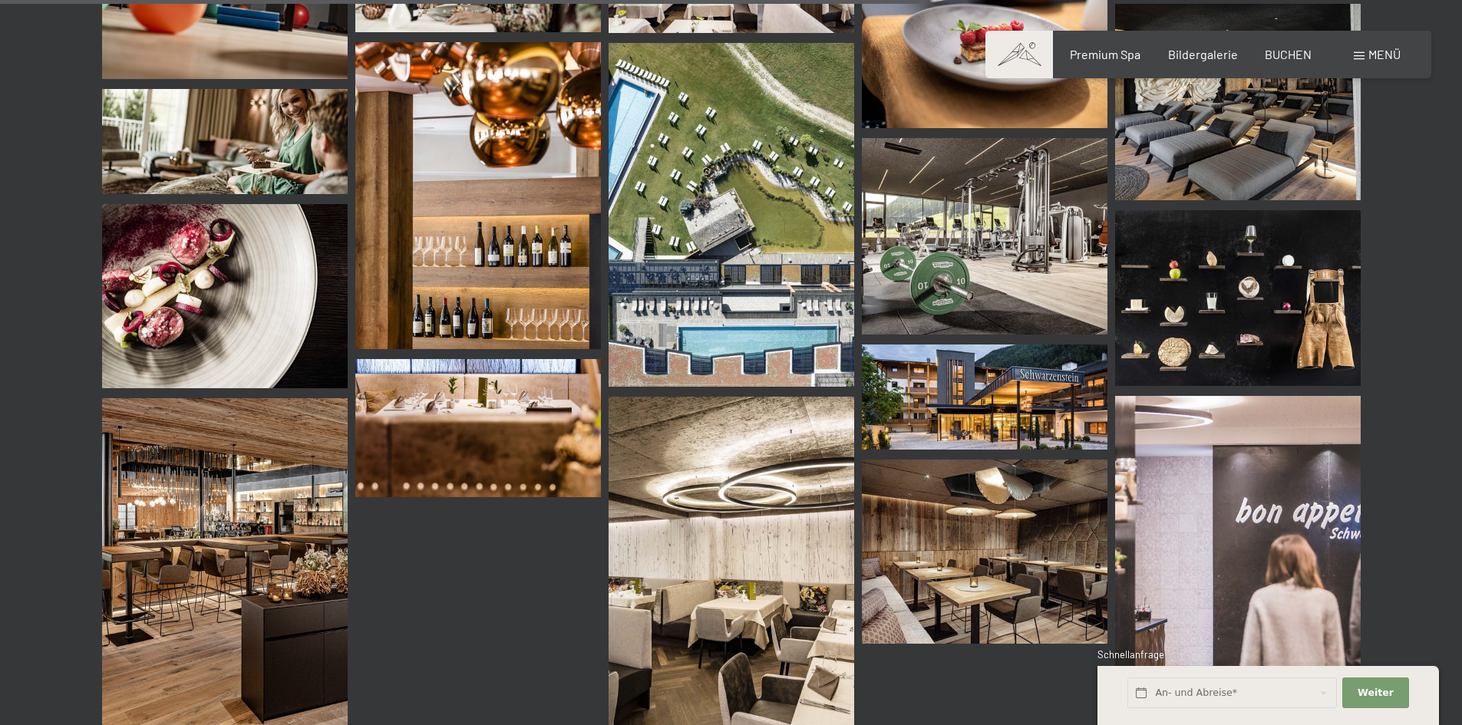
click at [467, 441] on img at bounding box center [478, 428] width 246 height 138
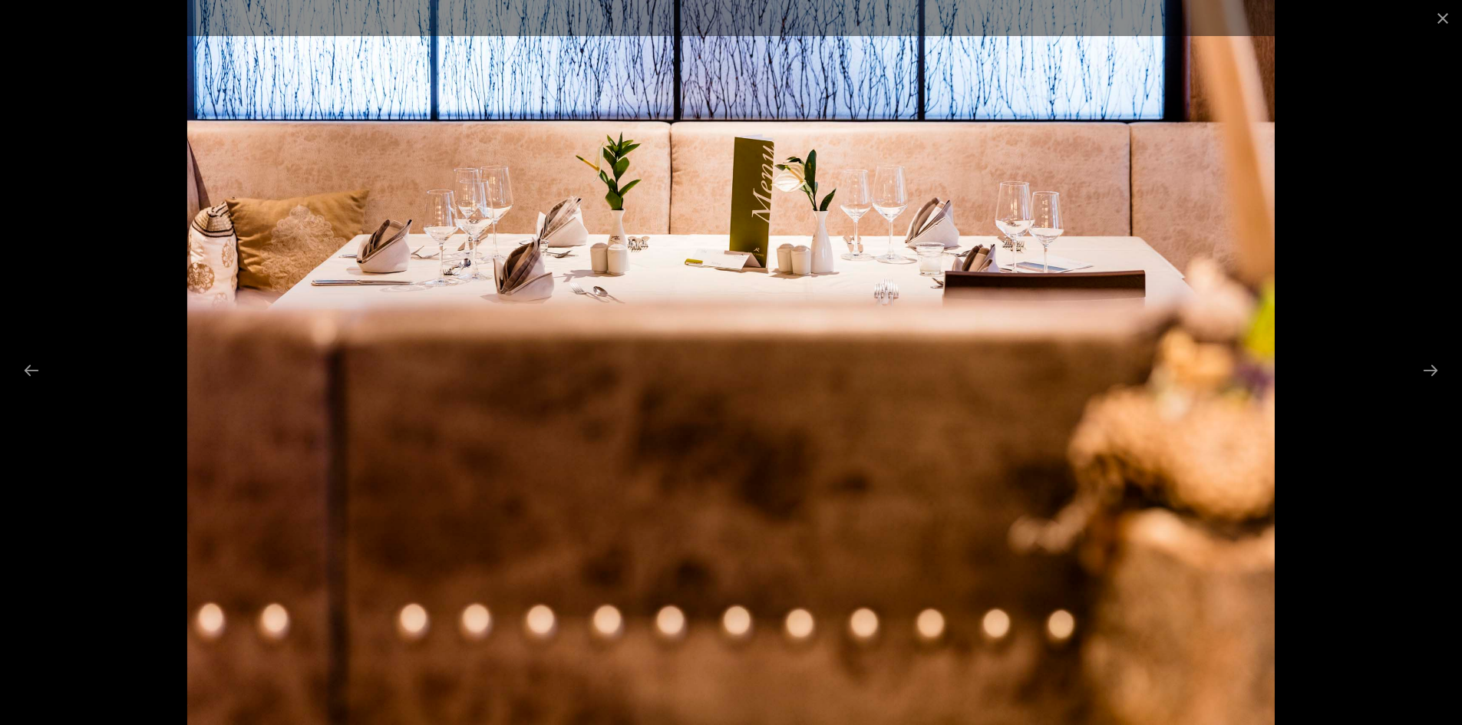
drag, startPoint x: 1446, startPoint y: 20, endPoint x: 1350, endPoint y: 73, distance: 109.6
click at [1445, 21] on button "Close gallery" at bounding box center [1443, 18] width 38 height 36
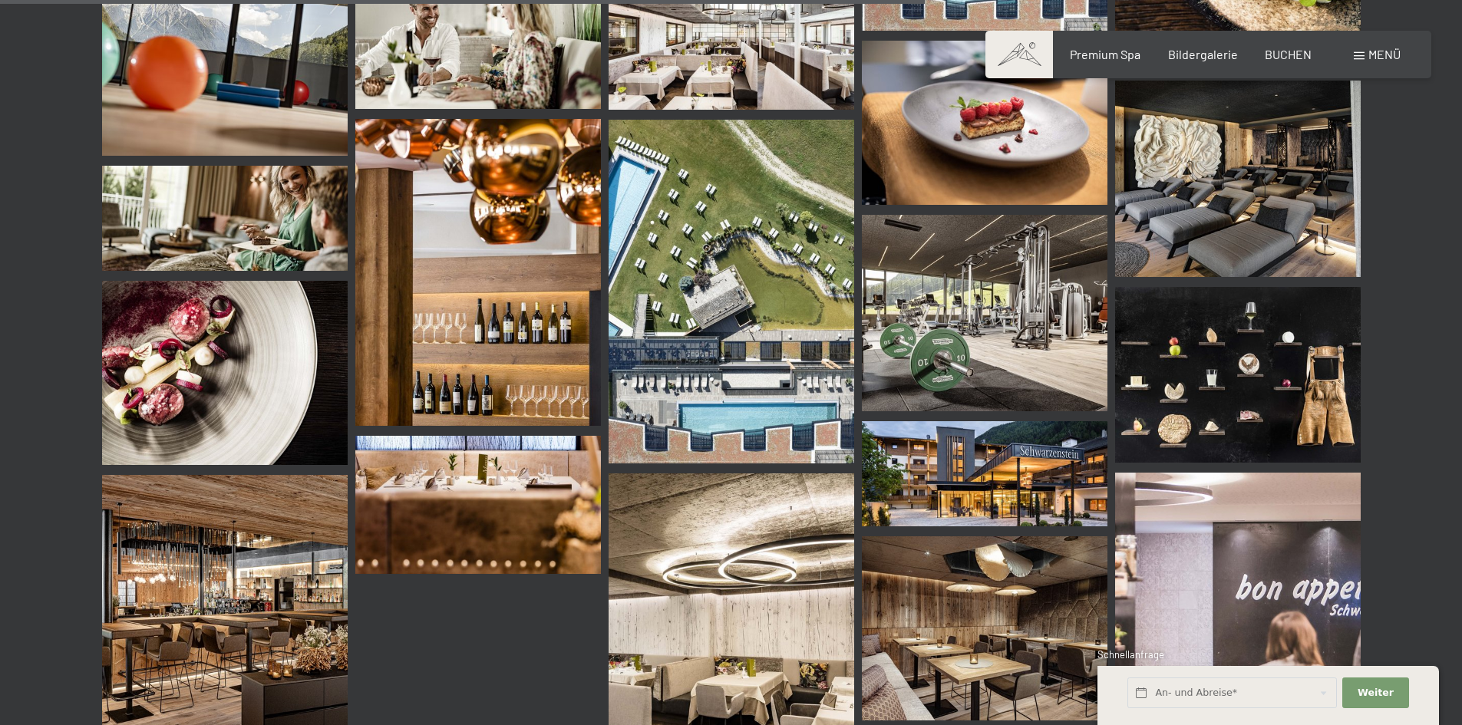
scroll to position [1845, 0]
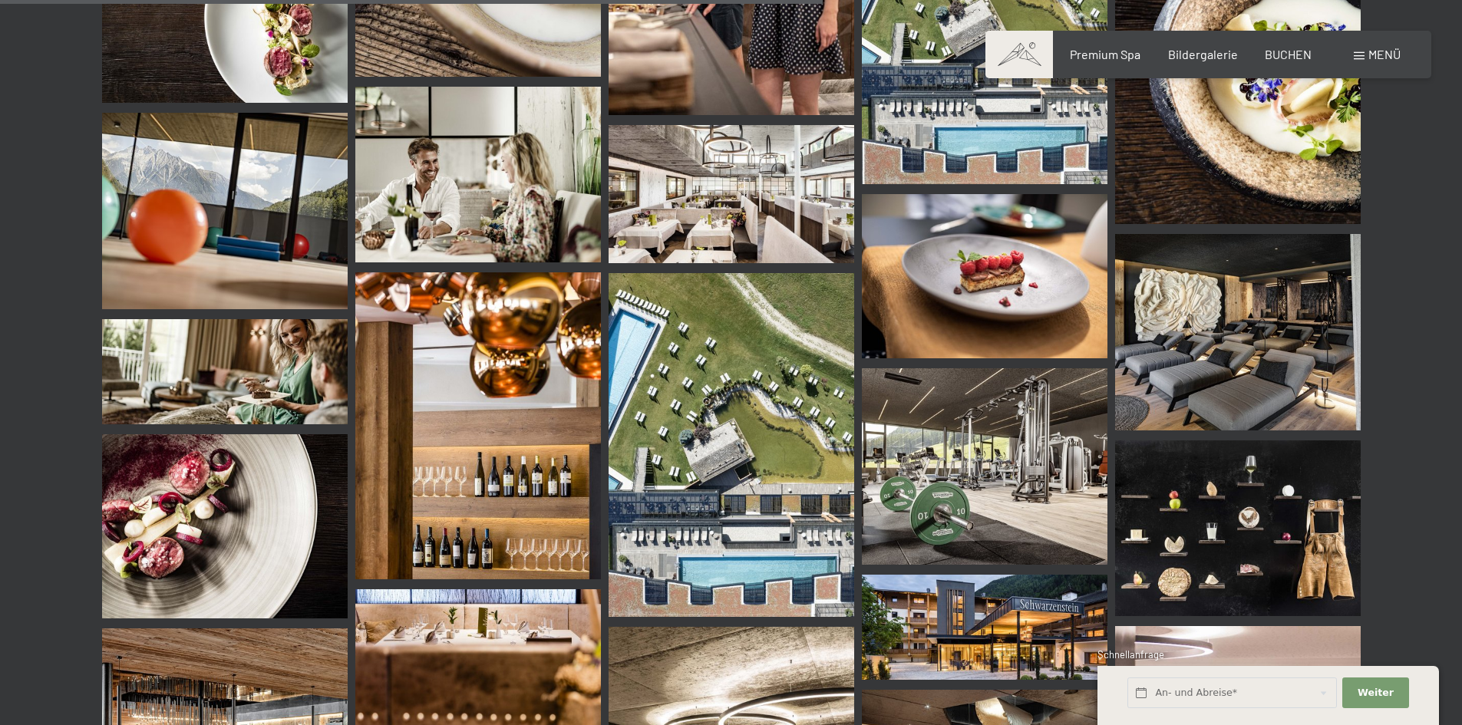
click at [229, 543] on img at bounding box center [225, 526] width 246 height 184
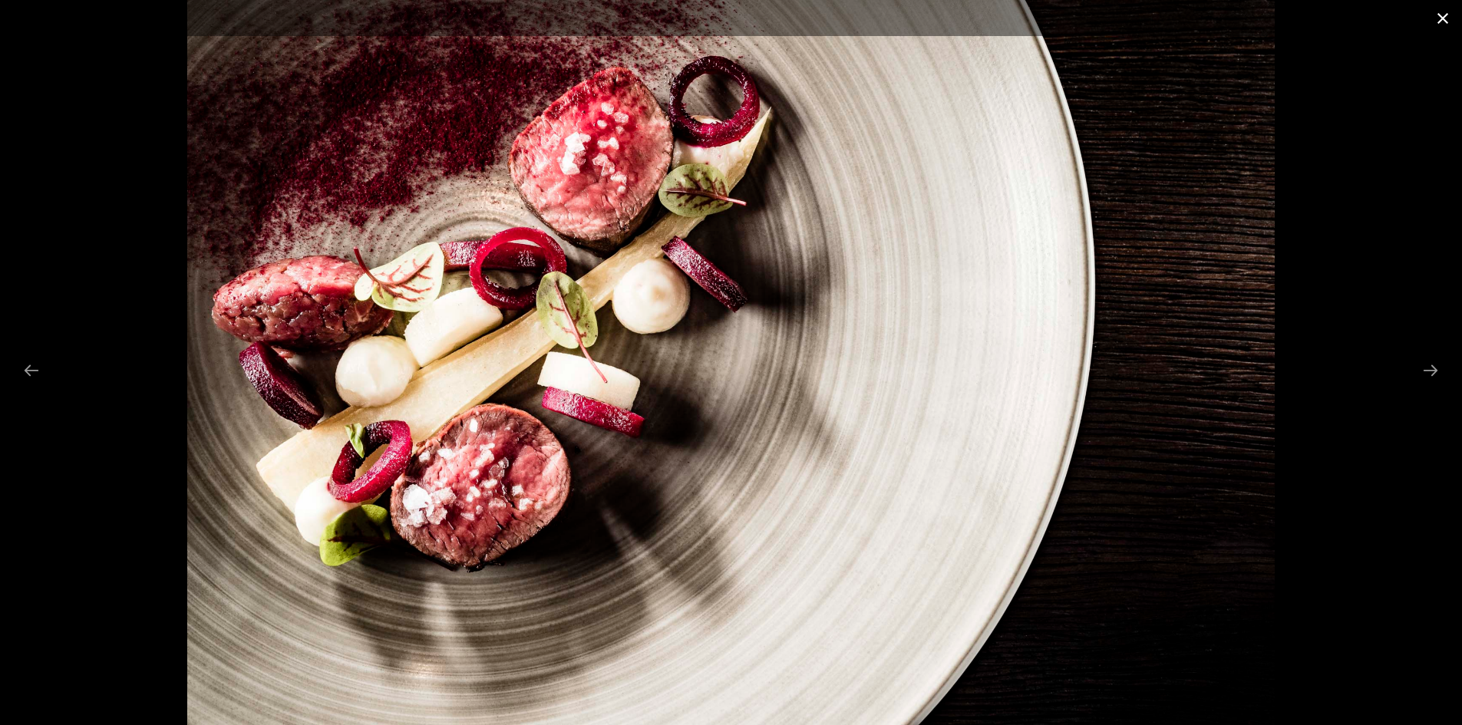
click at [1449, 27] on button "Close gallery" at bounding box center [1443, 18] width 38 height 36
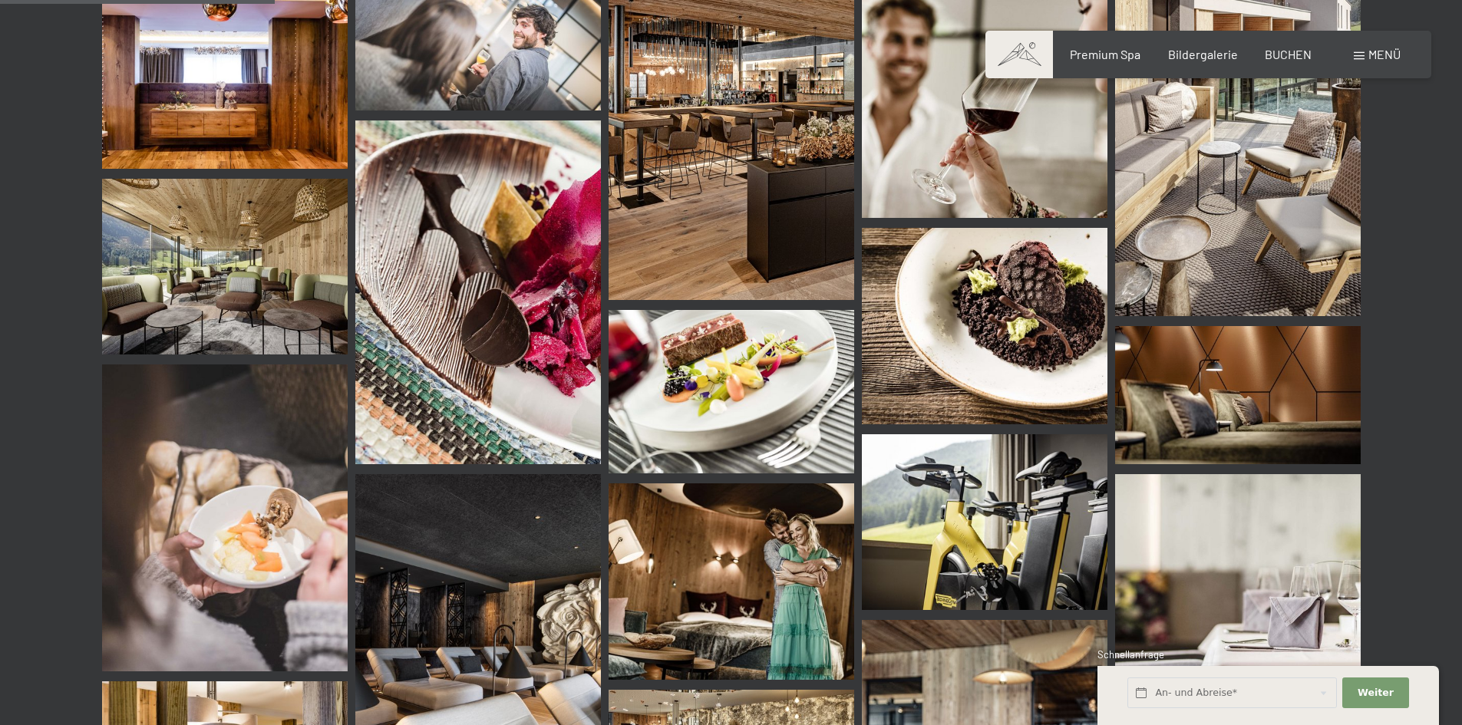
scroll to position [464, 0]
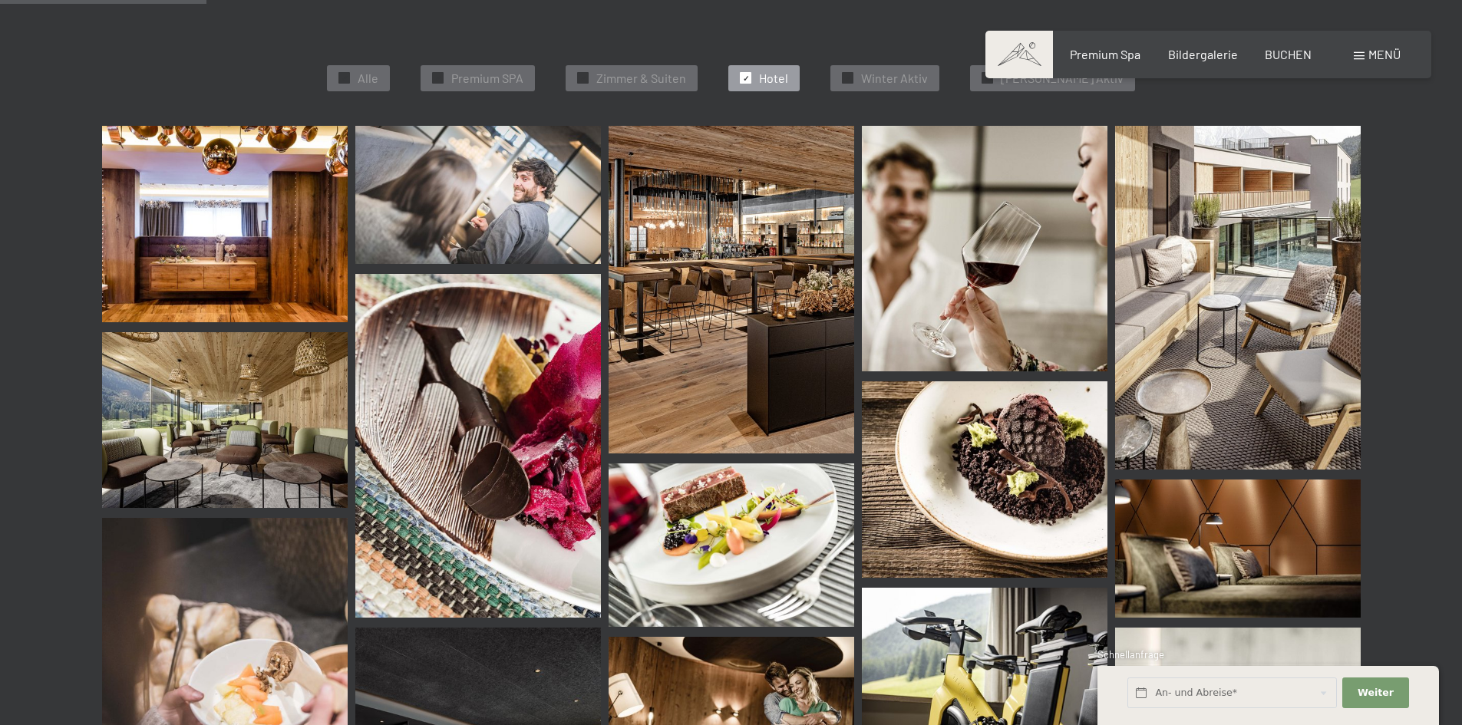
click at [926, 486] on img at bounding box center [985, 479] width 246 height 196
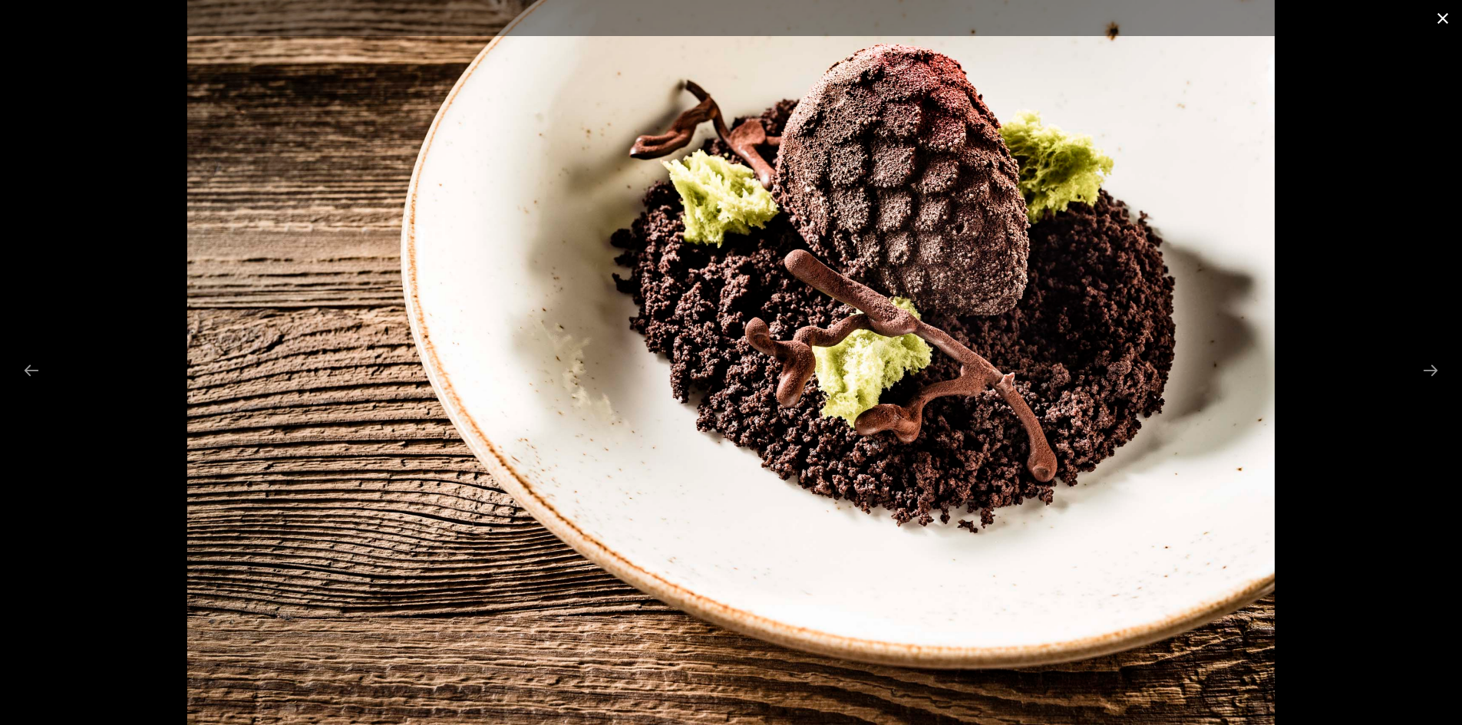
click at [1436, 16] on button "Close gallery" at bounding box center [1443, 18] width 38 height 36
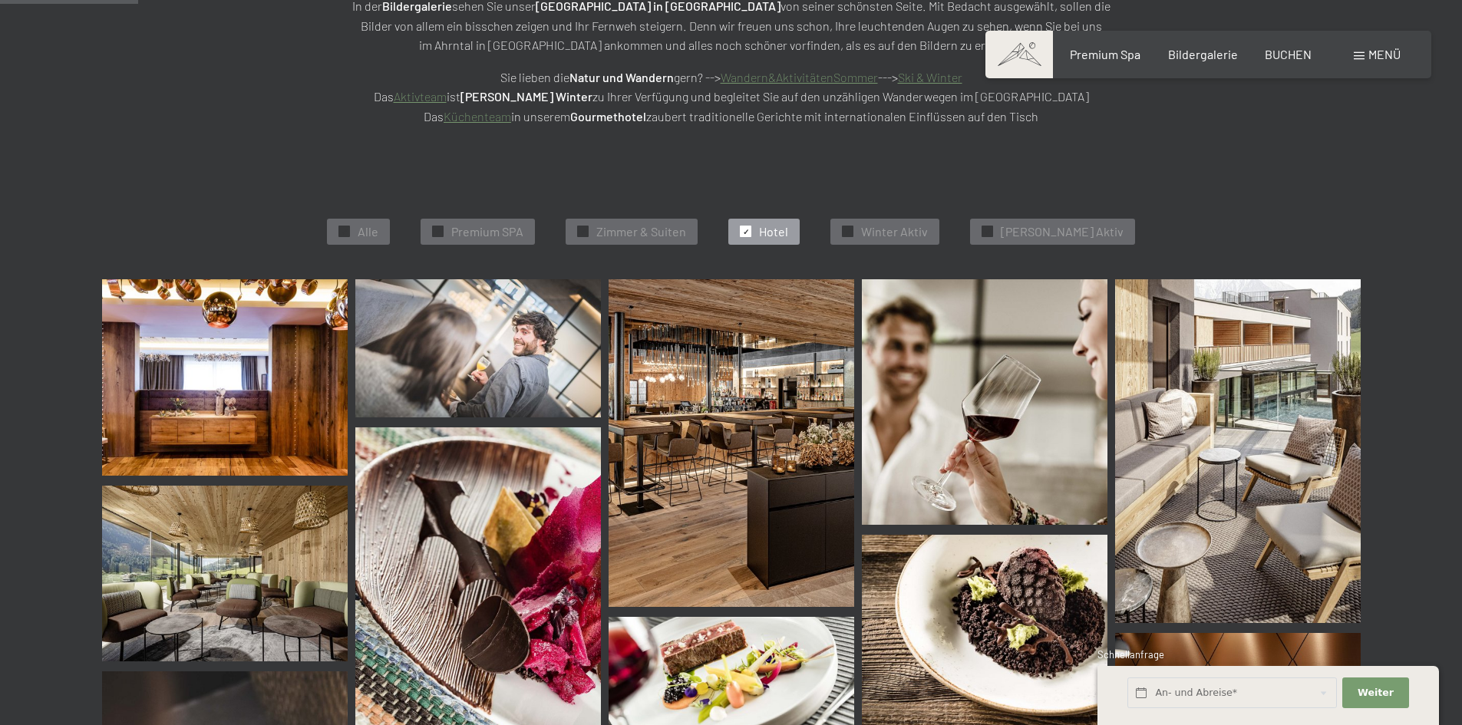
scroll to position [233, 0]
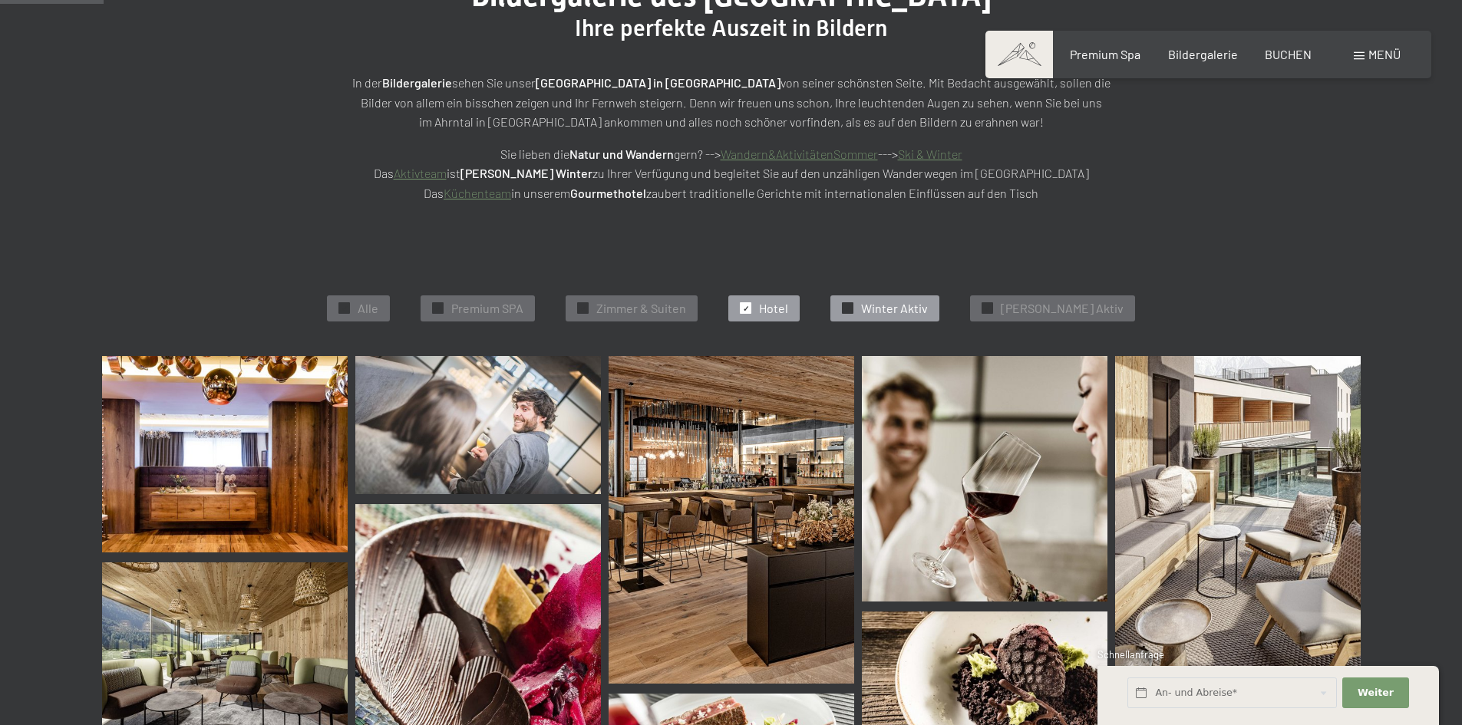
click at [896, 309] on span "Winter Aktiv" at bounding box center [894, 308] width 67 height 17
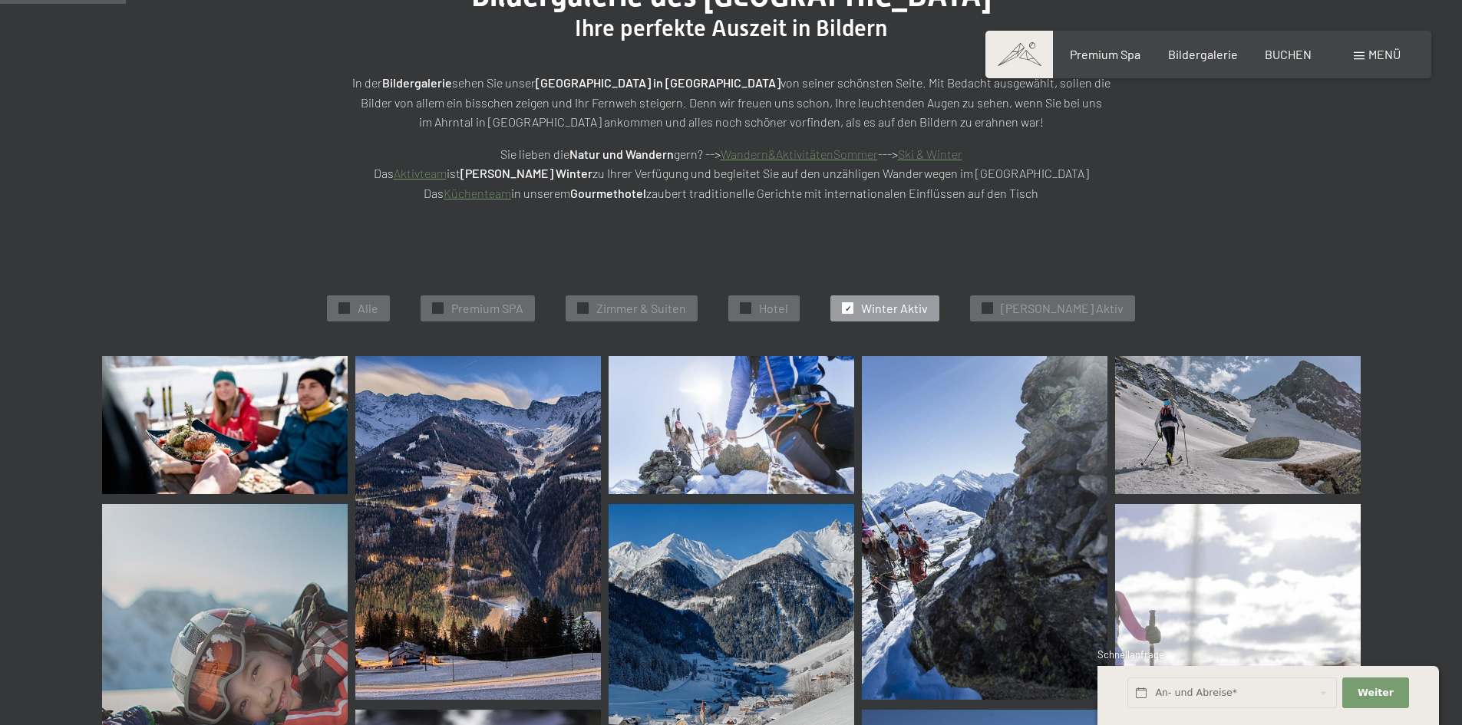
click at [1021, 323] on div "✓ Alle ✓ Premium SPA ✓ Zimmer & Suiten ✓ Hotel ✓ Winter Aktiv ✓ Sommer Aktiv" at bounding box center [731, 308] width 1412 height 95
click at [1029, 315] on span "Sommer Aktiv" at bounding box center [1062, 308] width 123 height 17
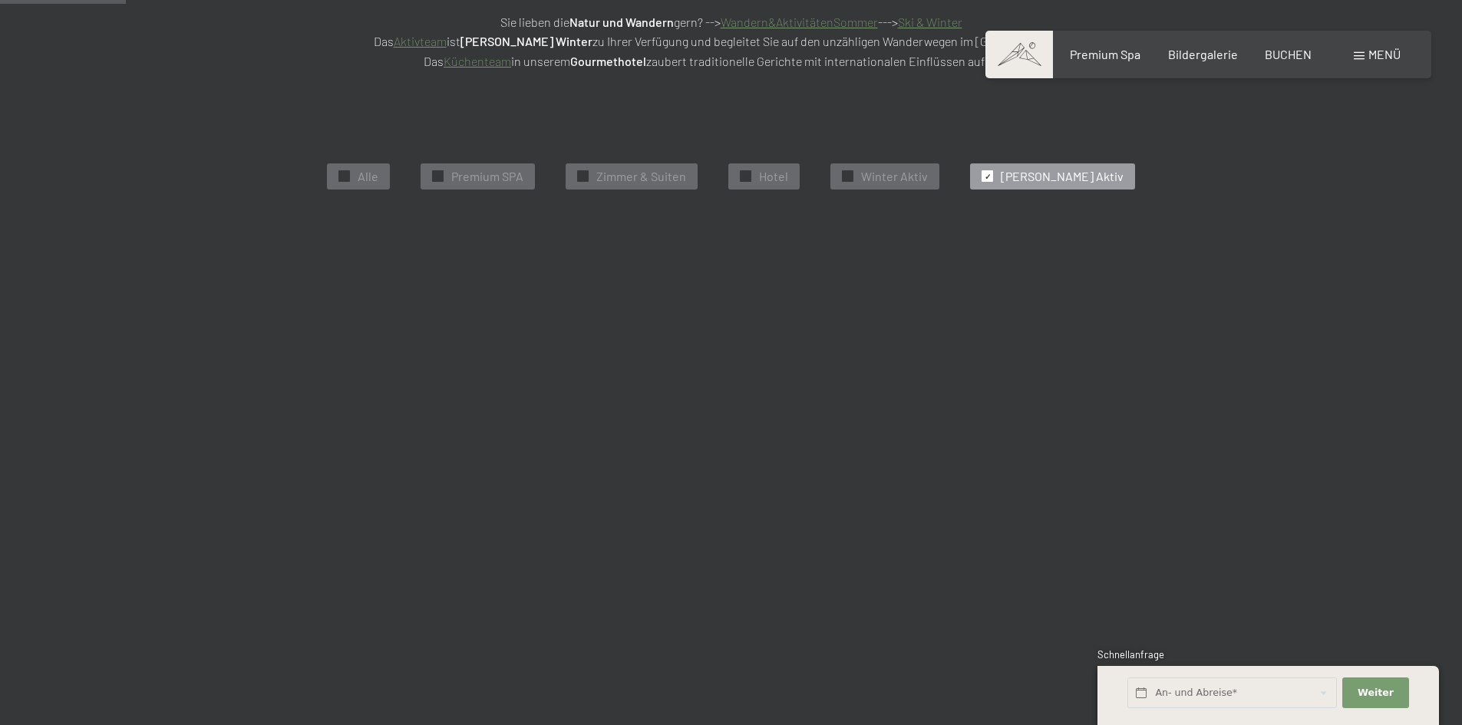
scroll to position [387, 0]
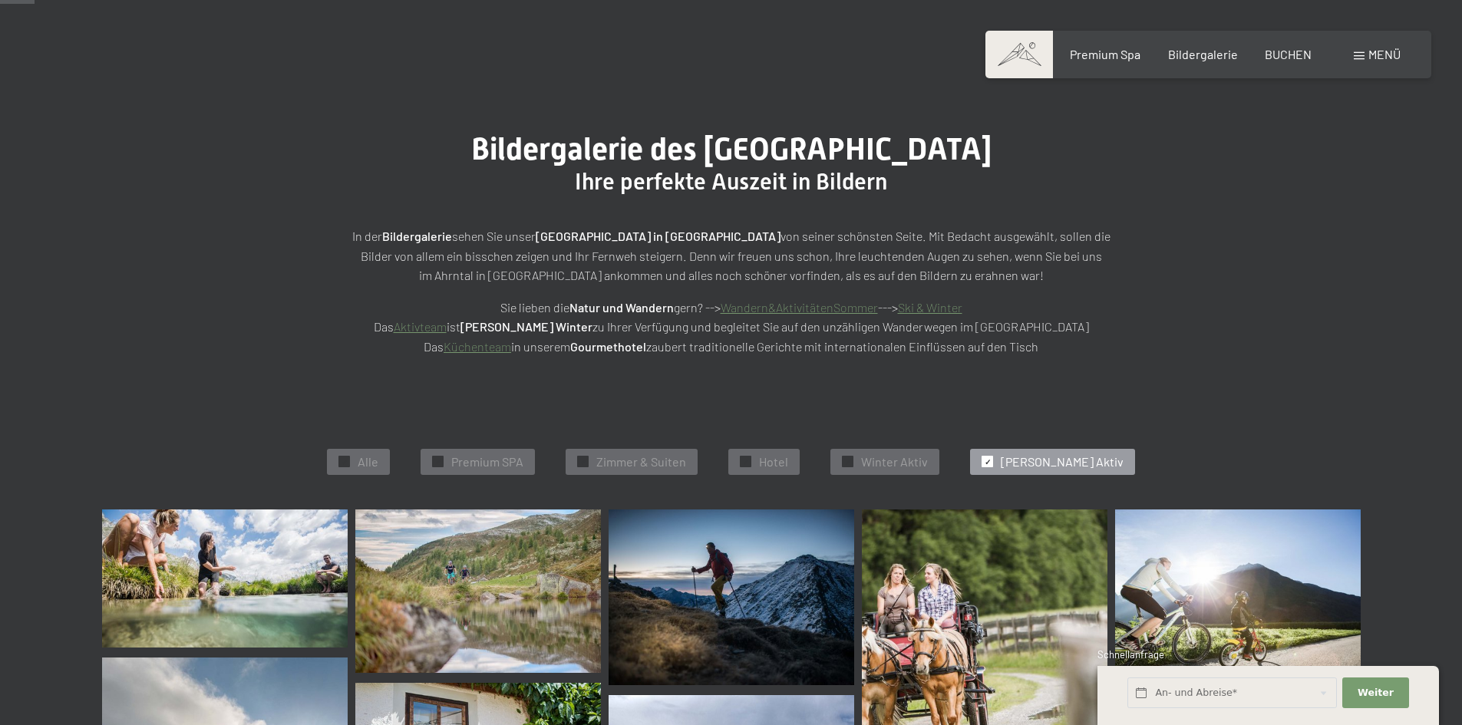
click at [520, 456] on span "Premium SPA" at bounding box center [487, 462] width 72 height 17
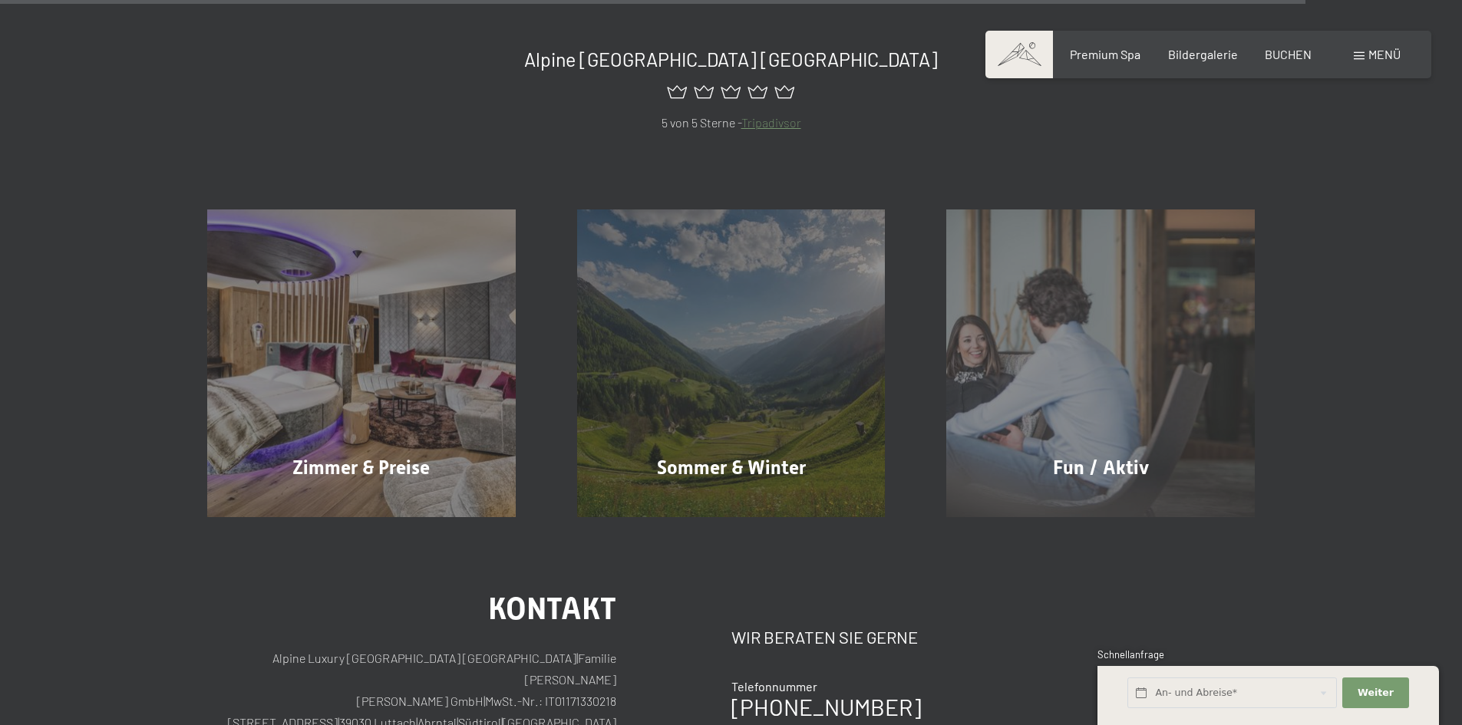
scroll to position [3073, 0]
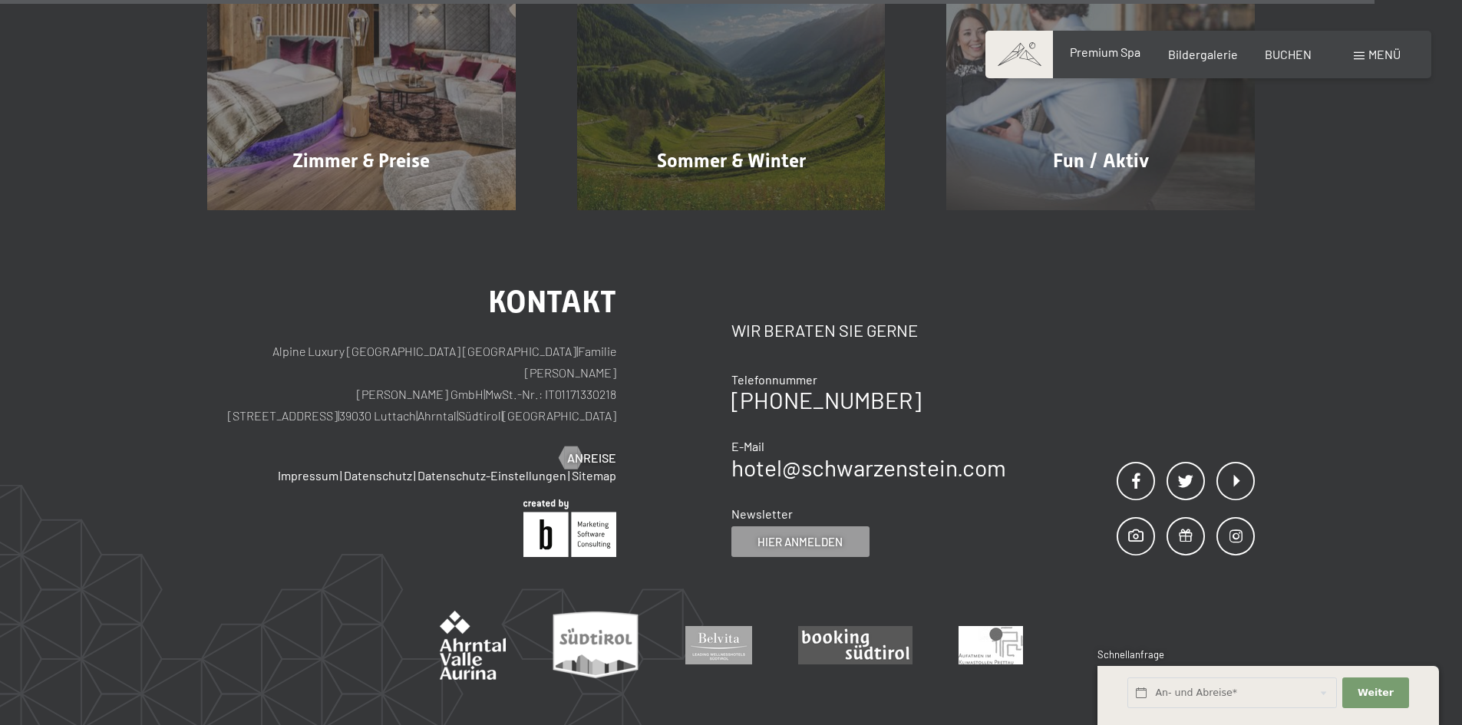
click at [1120, 58] on span "Premium Spa" at bounding box center [1105, 52] width 71 height 15
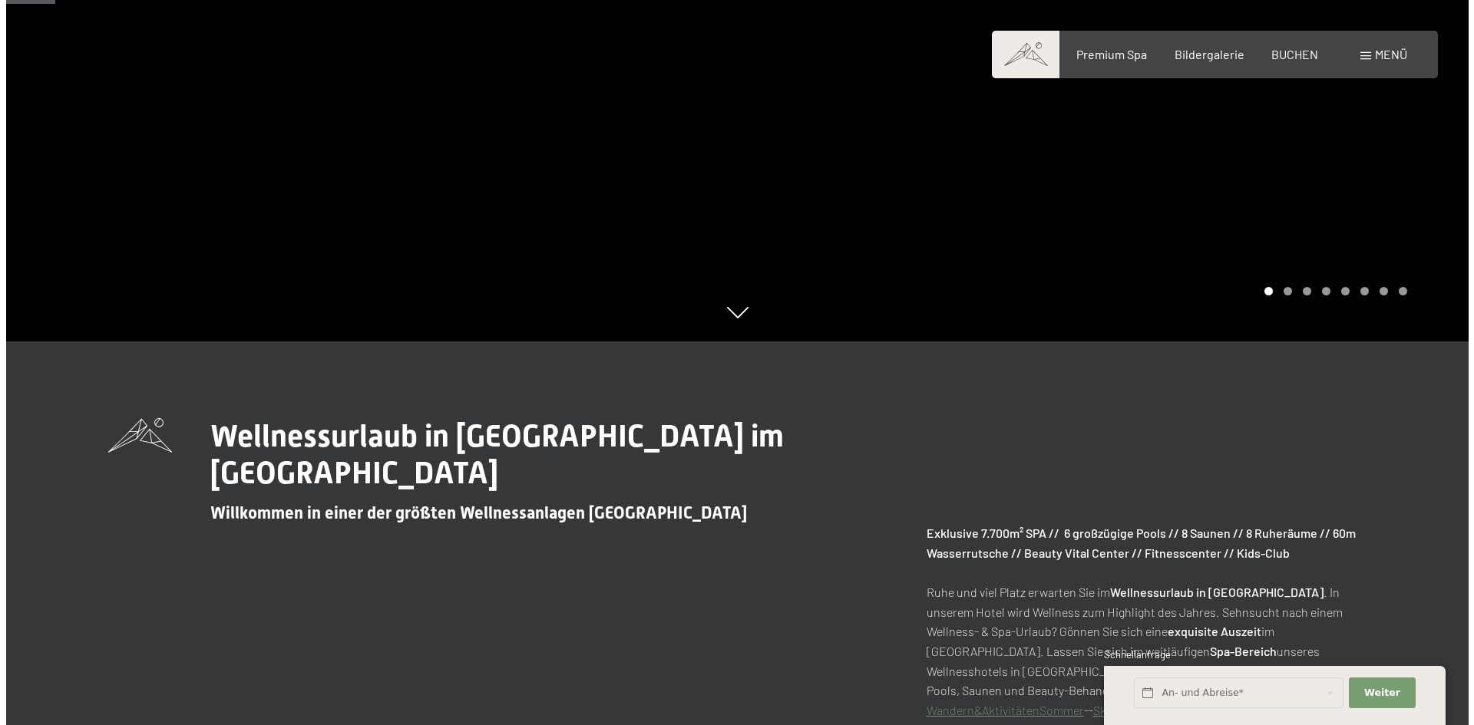
scroll to position [537, 0]
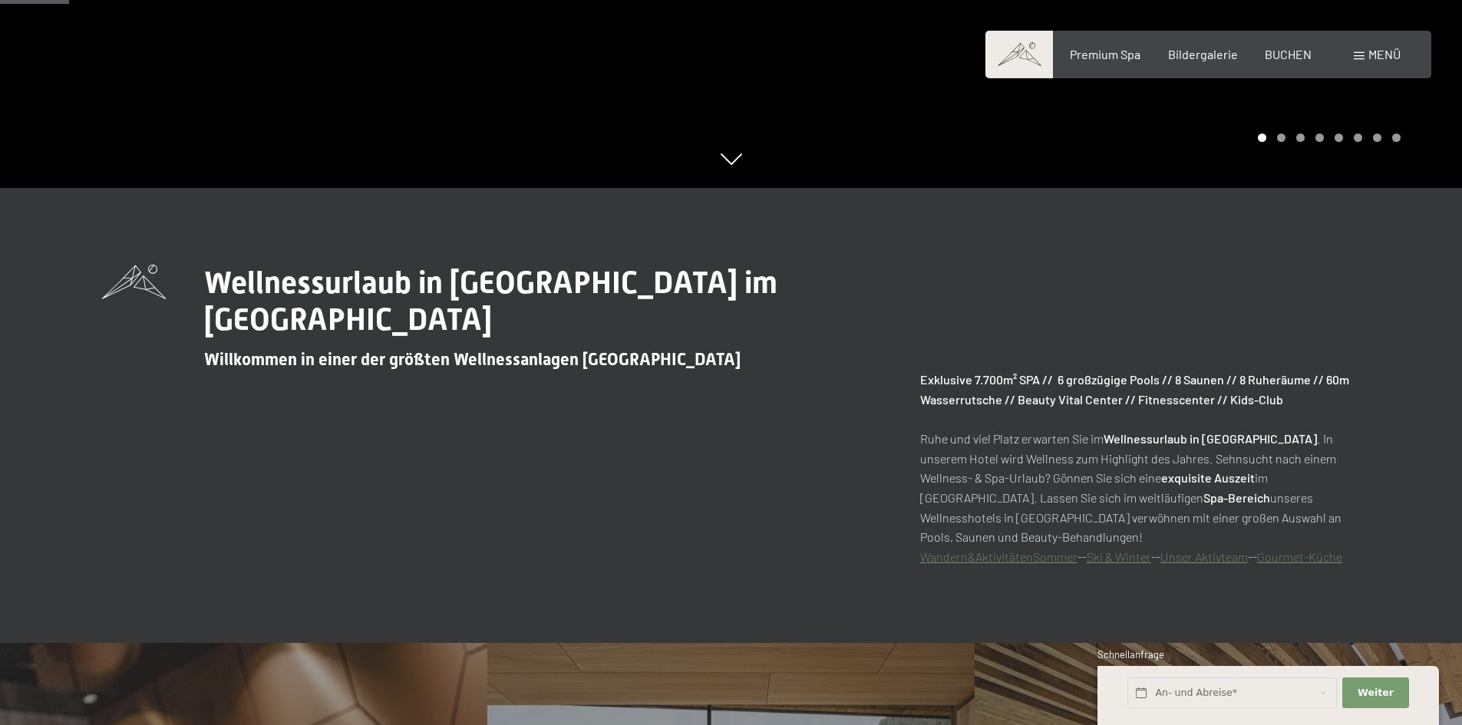
click at [1362, 50] on div "Menü" at bounding box center [1377, 54] width 47 height 17
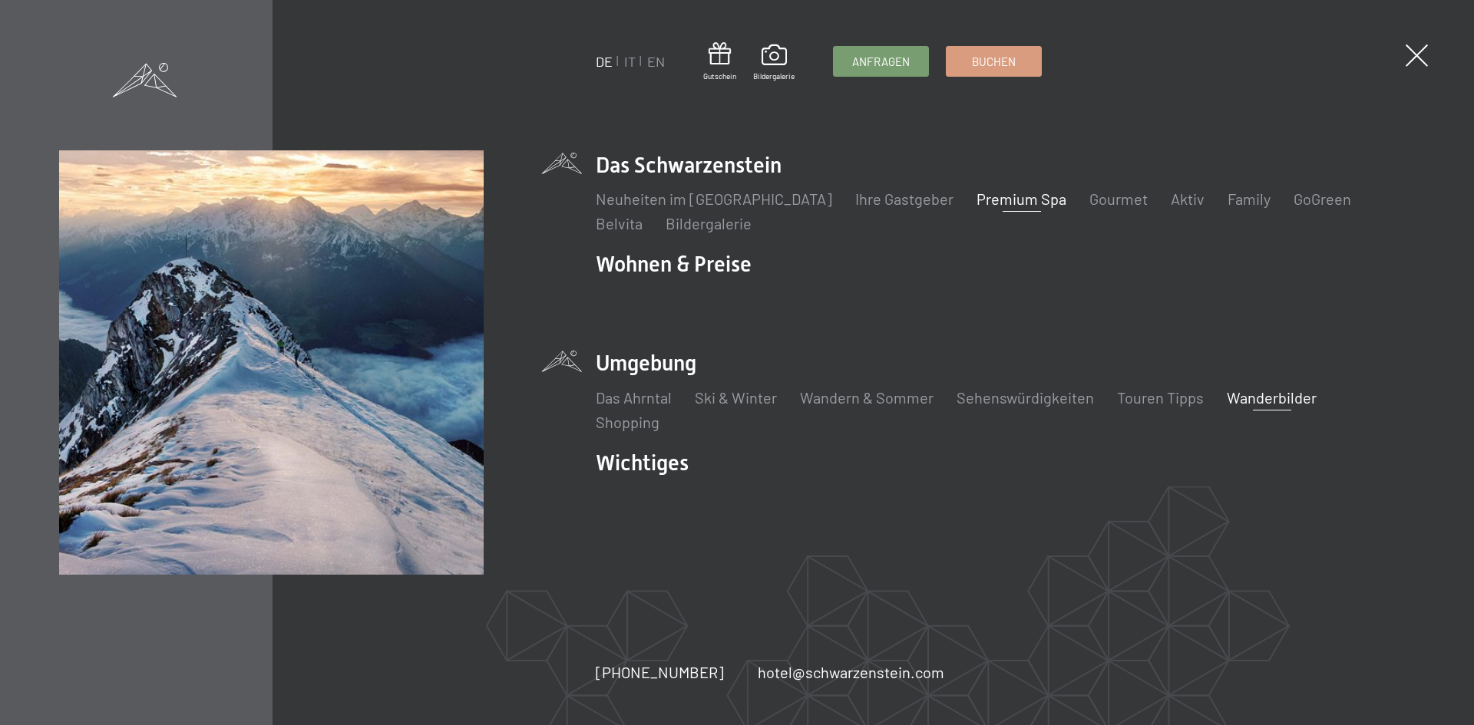
click at [1253, 398] on link "Wanderbilder" at bounding box center [1272, 397] width 90 height 18
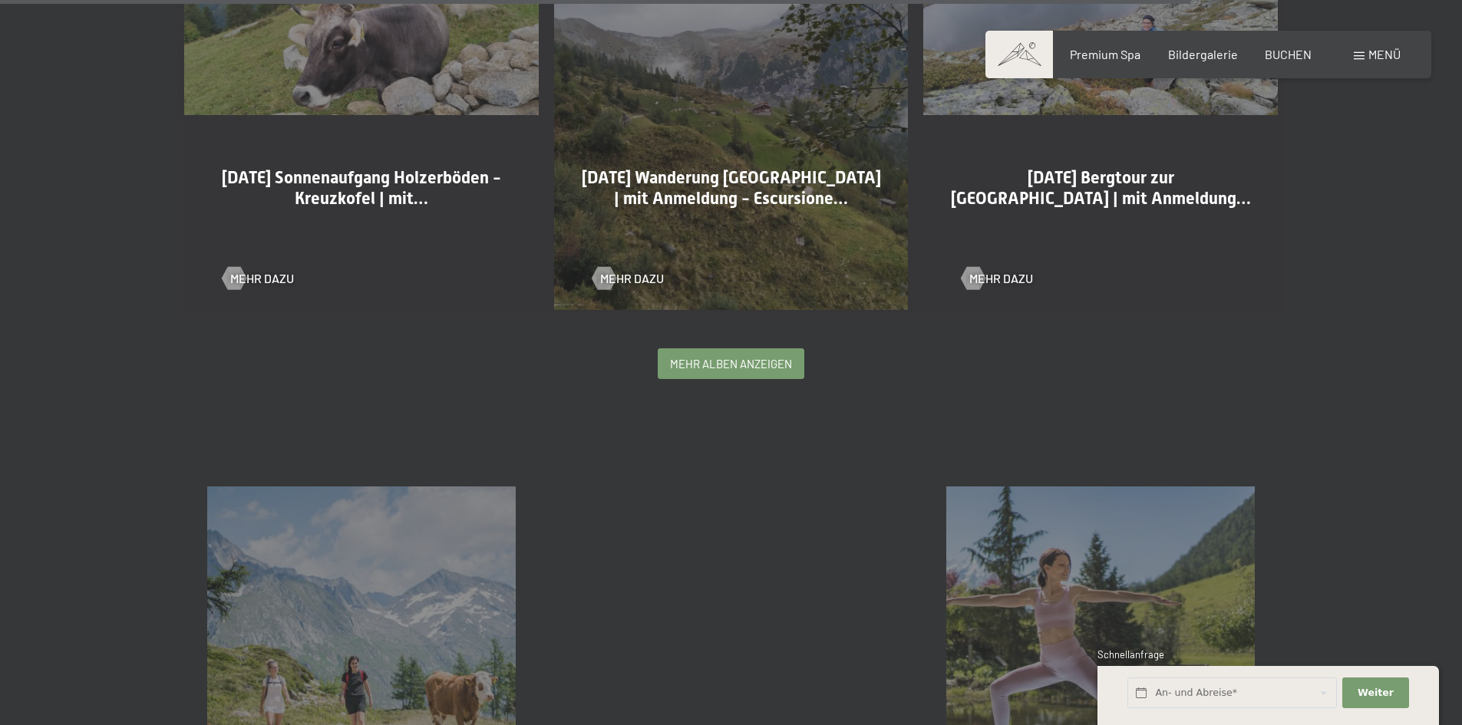
scroll to position [3465, 0]
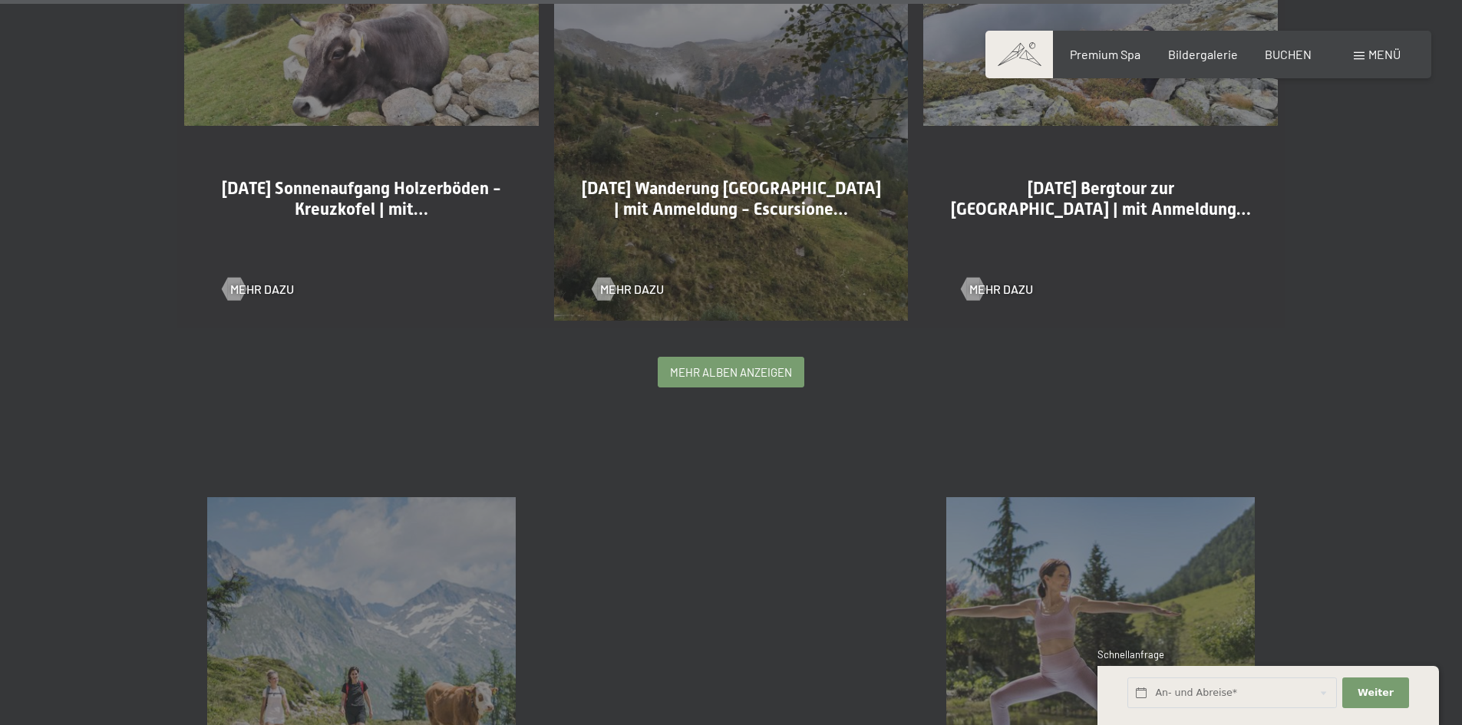
click at [706, 372] on span "mehr Alben anzeigen" at bounding box center [731, 373] width 122 height 16
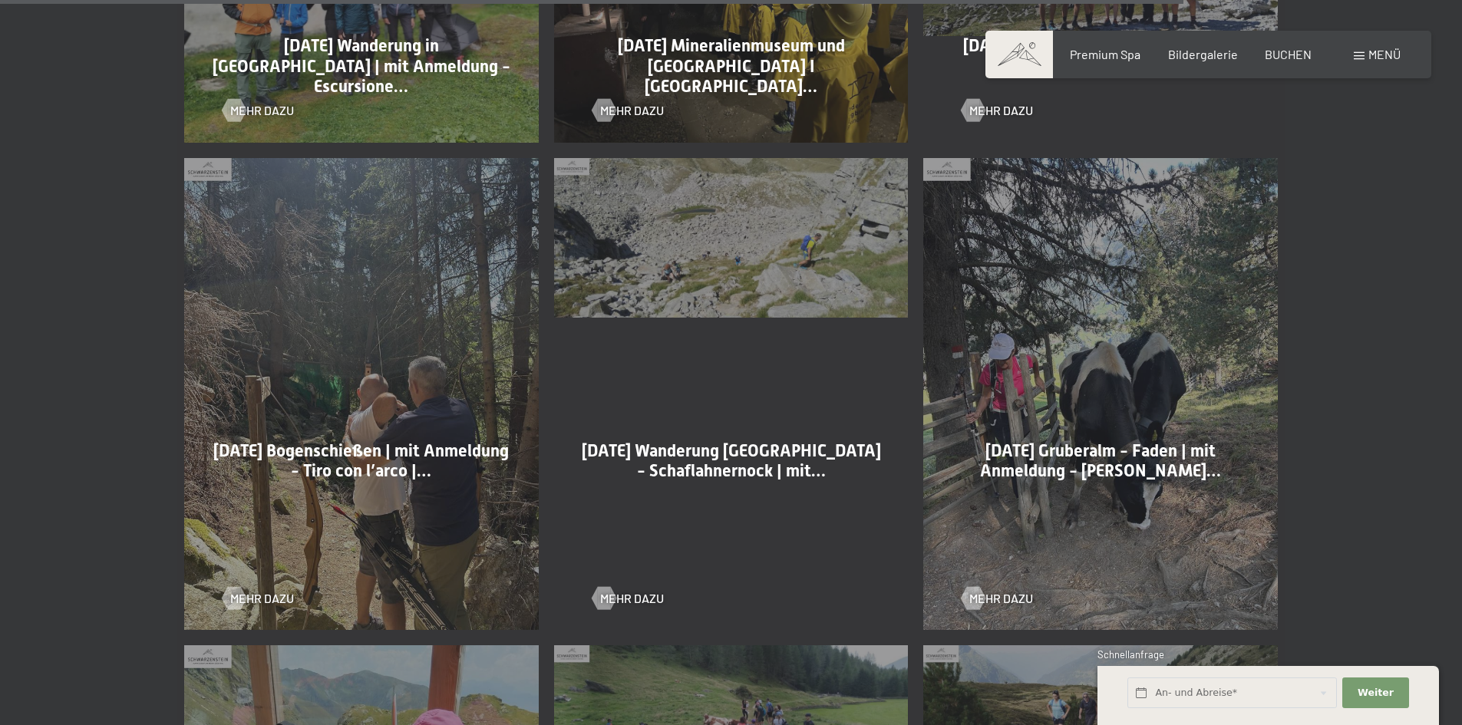
scroll to position [8761, 0]
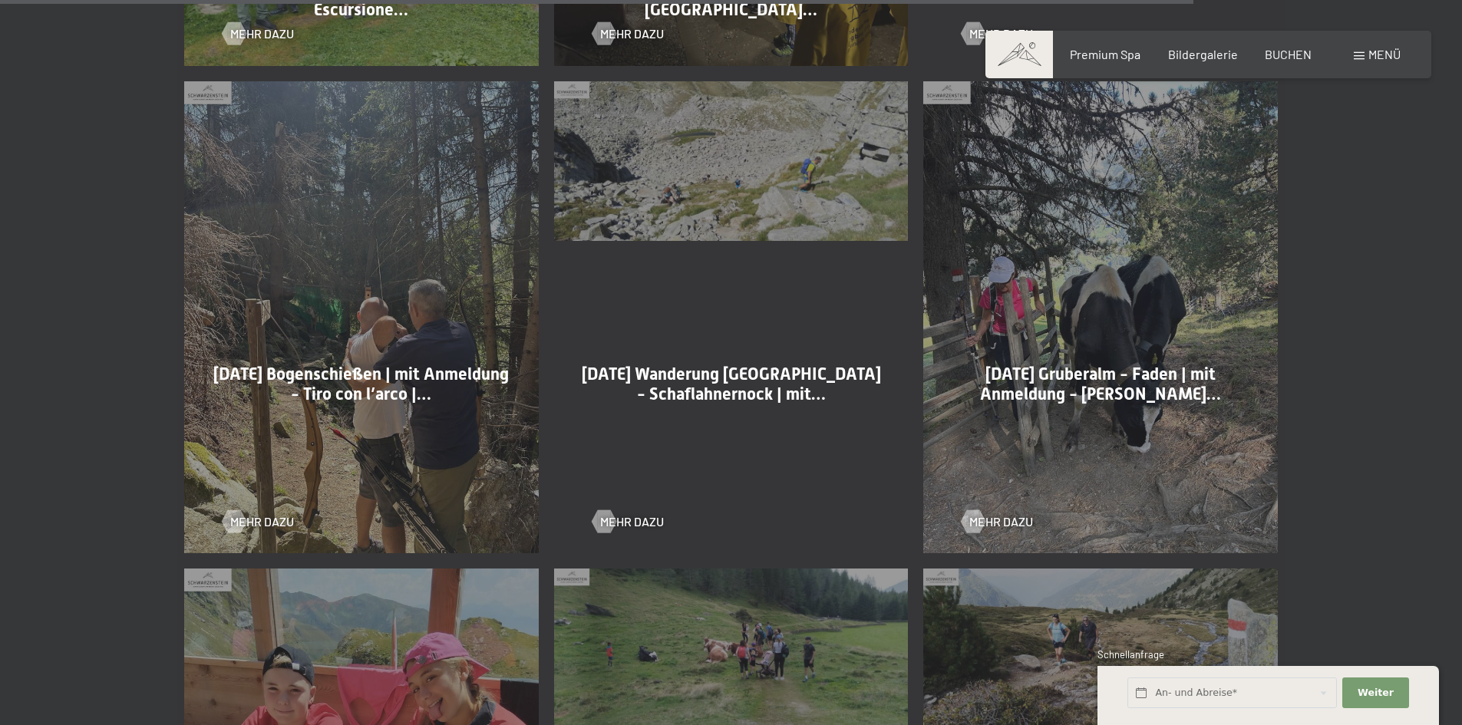
click at [1235, 414] on div "18-08-2025 Gruberalm - Faden | mit Anmeldung - Malga Gruber…" at bounding box center [1100, 408] width 301 height 87
click at [1022, 523] on span "Mehr dazu" at bounding box center [1017, 521] width 64 height 17
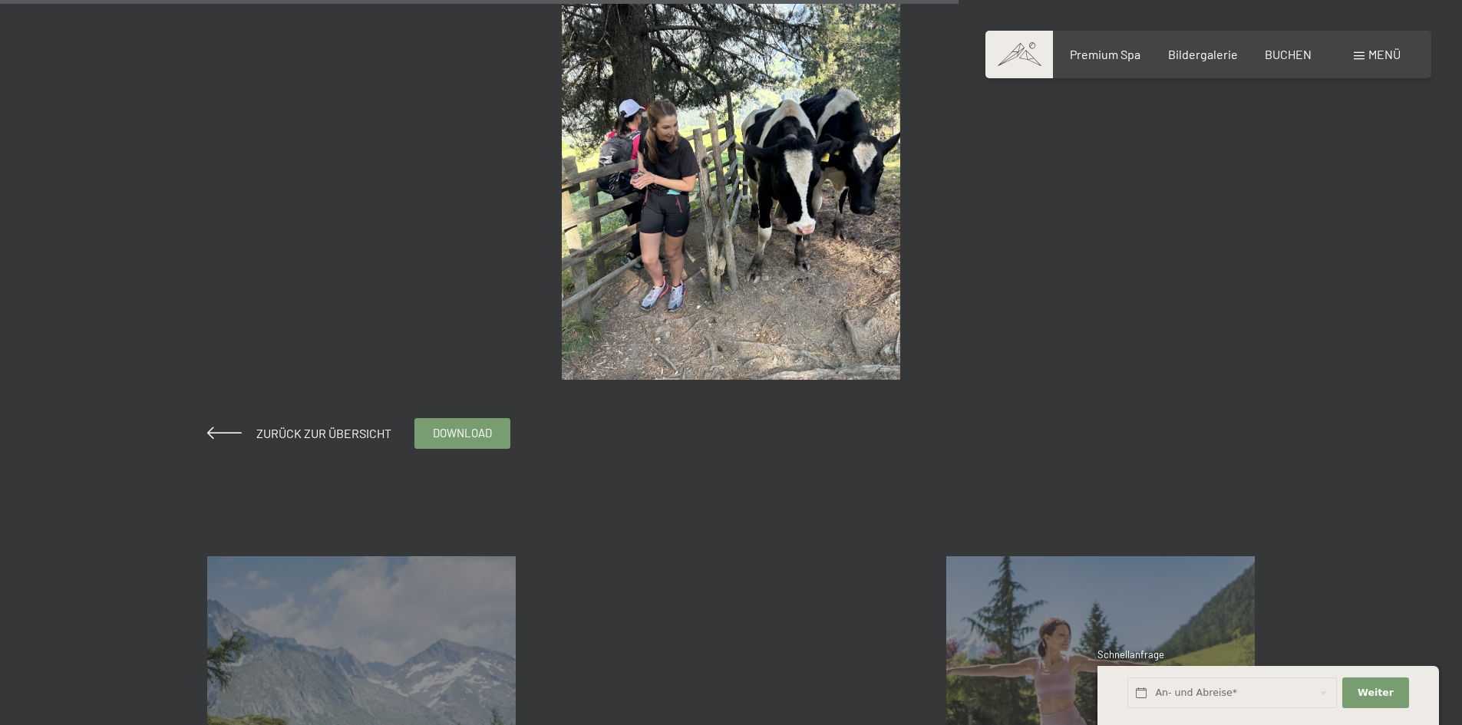
scroll to position [1765, 0]
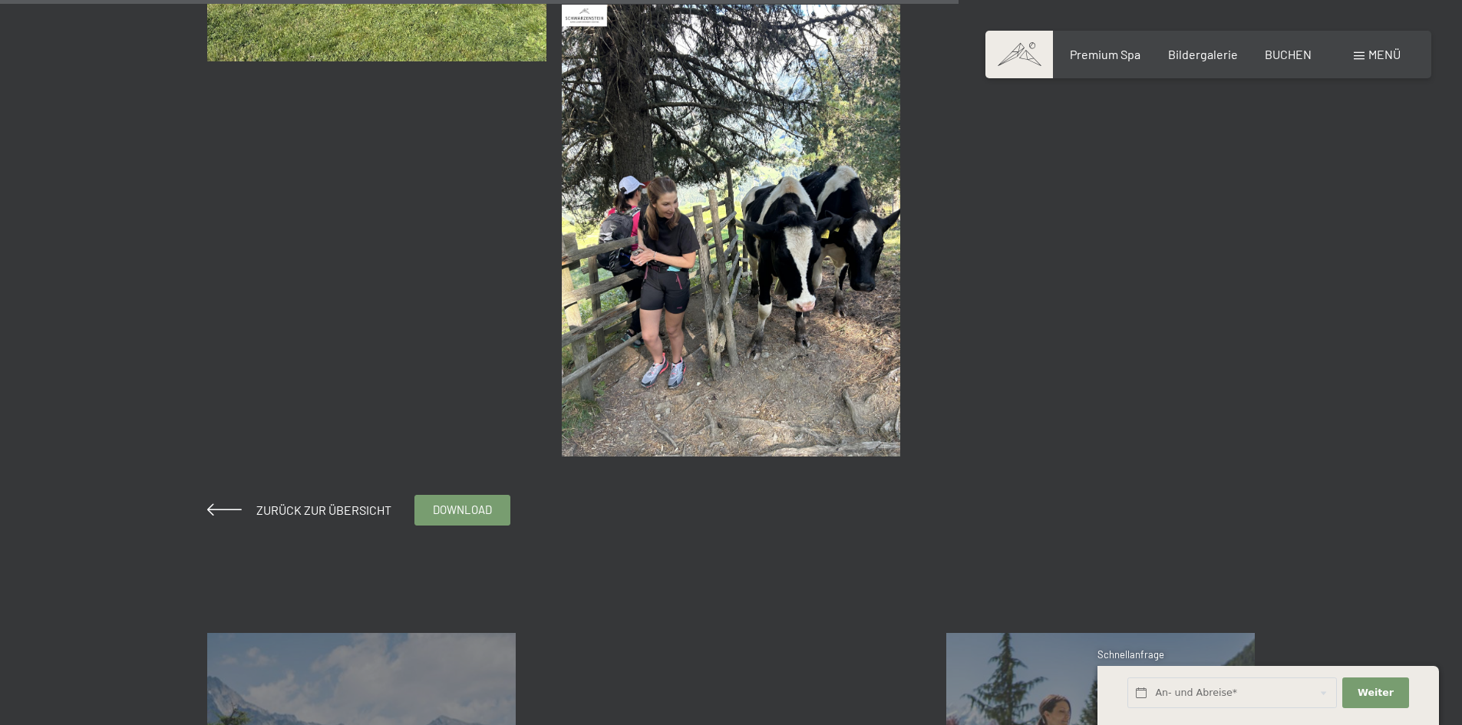
click at [675, 251] on img at bounding box center [731, 231] width 339 height 452
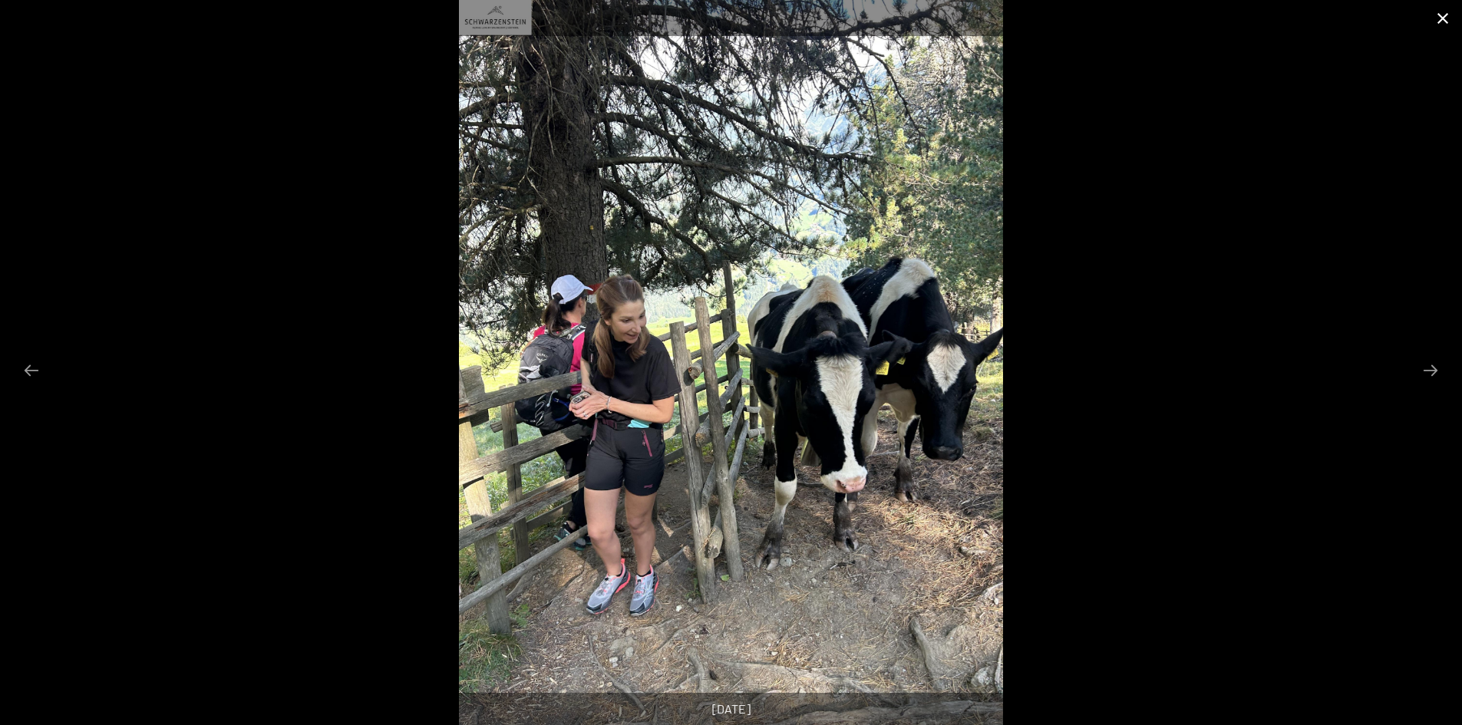
click at [1451, 12] on button "Close gallery" at bounding box center [1443, 18] width 38 height 36
